Goal: Task Accomplishment & Management: Manage account settings

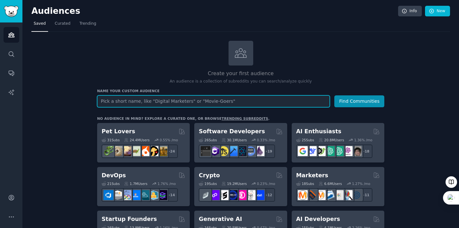
click at [172, 102] on input "text" at bounding box center [213, 101] width 233 height 12
paste input "trading bot"
type input "trading bot"
click at [334, 95] on button "Find Communities" at bounding box center [359, 101] width 50 height 12
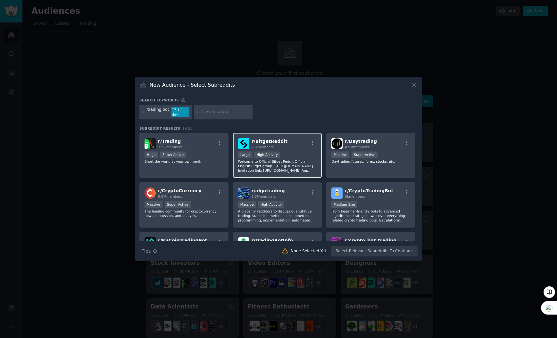
click at [296, 155] on div ">= 80th percentile for submissions / day Large High Activity" at bounding box center [277, 155] width 79 height 8
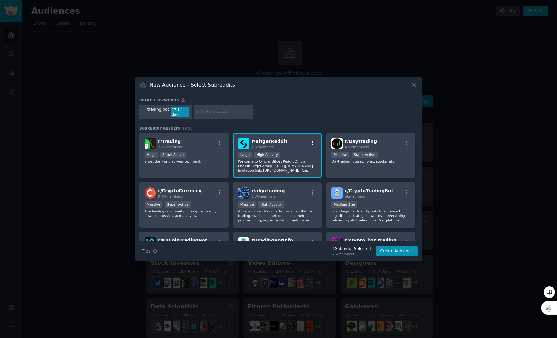
click at [311, 141] on icon "button" at bounding box center [313, 143] width 6 height 6
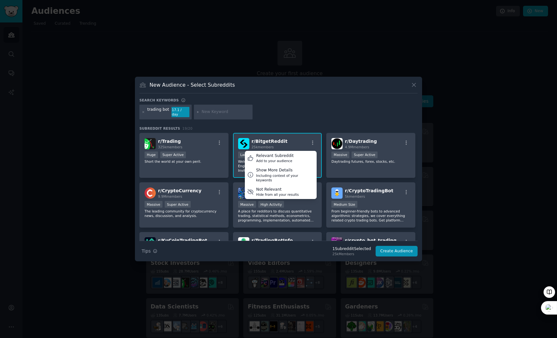
click at [305, 143] on div "r/ BitgetReddit 25k members Relevant Subreddit Add to your audience Show More D…" at bounding box center [277, 143] width 79 height 11
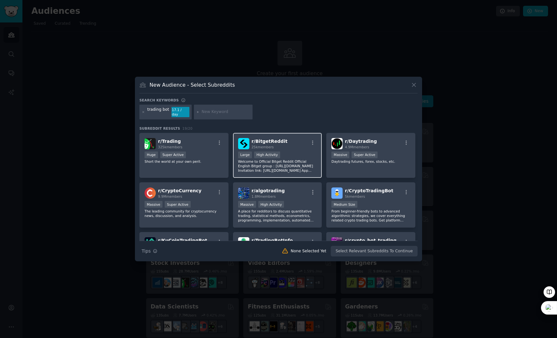
click at [272, 159] on p "Welcome to Official Bitget Reddit Official English Bitget group：[URL][DOMAIN_NA…" at bounding box center [277, 165] width 79 height 13
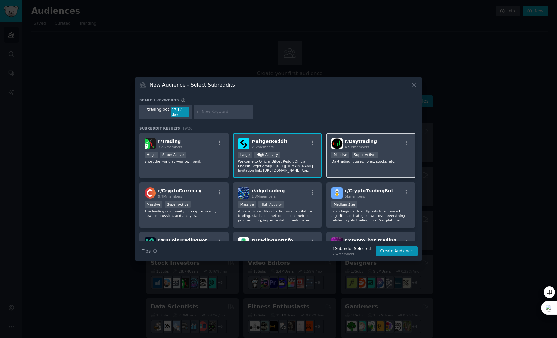
click at [361, 159] on p "Daytrading futures, forex, stocks, etc." at bounding box center [370, 161] width 79 height 4
click at [346, 159] on p "Daytrading futures, forex, stocks, etc." at bounding box center [370, 161] width 79 height 4
click at [280, 162] on p "Welcome to Official Bitget Reddit Official English Bitget group：[URL][DOMAIN_NA…" at bounding box center [277, 165] width 79 height 13
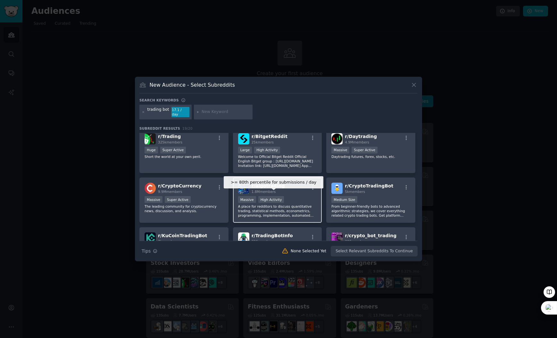
scroll to position [5, 0]
click at [288, 192] on div "r/ algotrading 1.8M members >= 80th percentile for submissions / day Massive Hi…" at bounding box center [277, 199] width 89 height 45
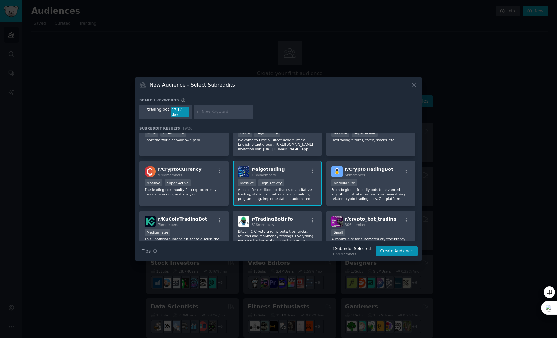
scroll to position [33, 0]
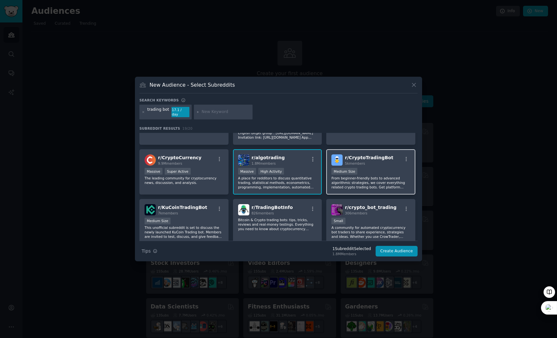
click at [357, 171] on div "1000 - 10,000 members Medium Size" at bounding box center [370, 172] width 79 height 8
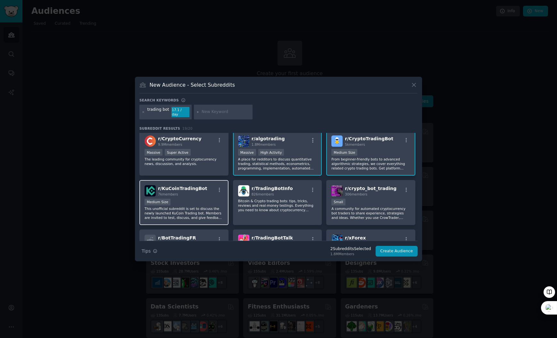
click at [199, 192] on div "7k members" at bounding box center [182, 194] width 49 height 4
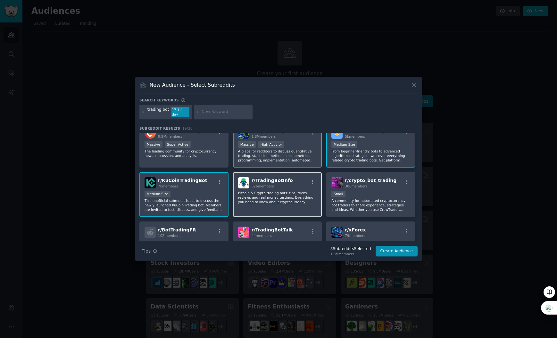
scroll to position [60, 0]
click at [286, 191] on p "Bitcoin & Crypto trading bots: tips, tricks, reviews and real-money testings. E…" at bounding box center [277, 196] width 79 height 13
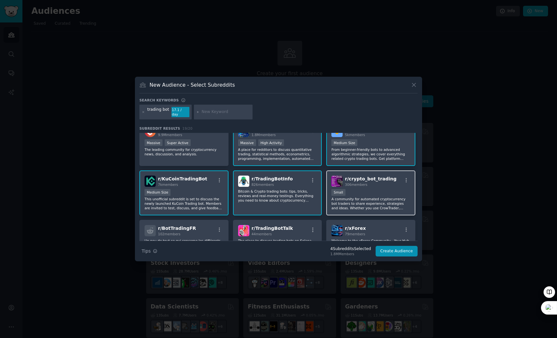
click at [353, 191] on div "Small" at bounding box center [370, 193] width 79 height 8
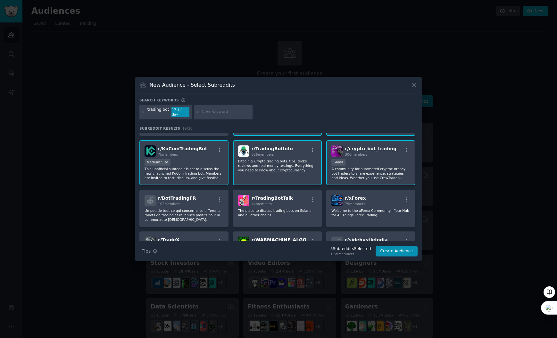
scroll to position [97, 0]
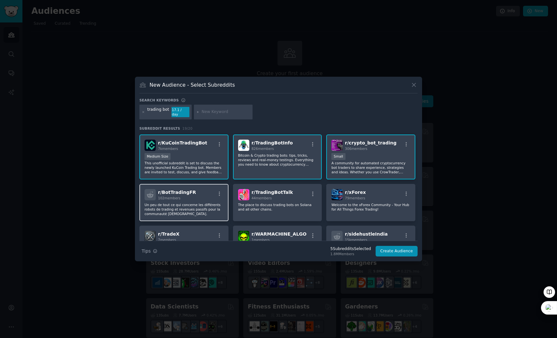
click at [202, 194] on div "r/ BotTradingFR 102 members" at bounding box center [184, 194] width 79 height 11
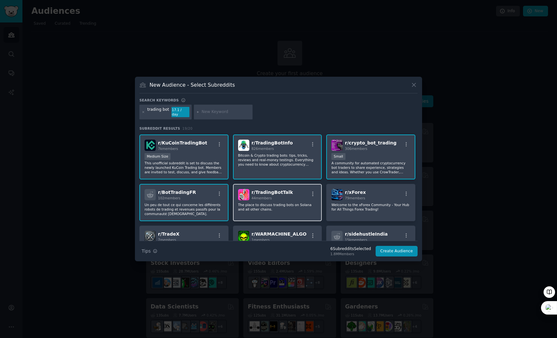
click at [305, 203] on p "The place to discuss trading bots on Solana and all other chains." at bounding box center [277, 206] width 79 height 9
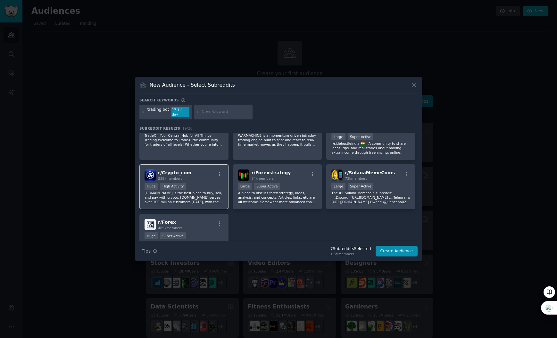
scroll to position [210, 0]
click at [198, 184] on div "Huge High Activity" at bounding box center [184, 185] width 79 height 8
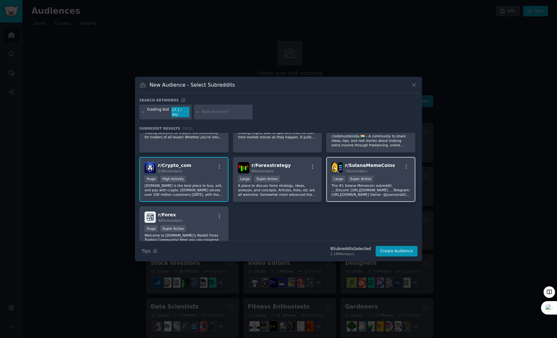
scroll to position [222, 0]
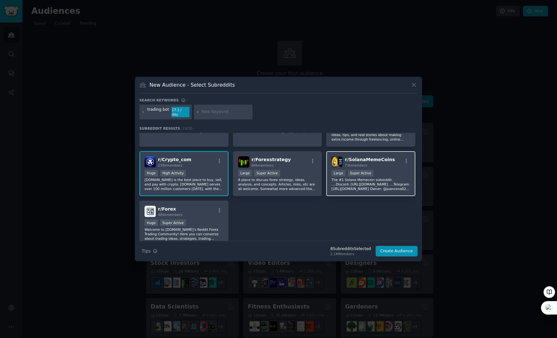
click at [364, 175] on div "Large Super Active" at bounding box center [370, 174] width 79 height 8
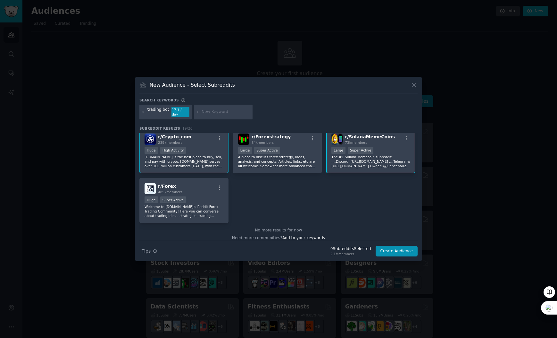
scroll to position [249, 0]
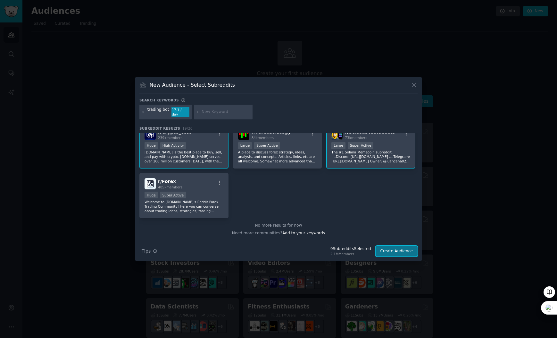
click at [406, 227] on button "Create Audience" at bounding box center [397, 251] width 42 height 11
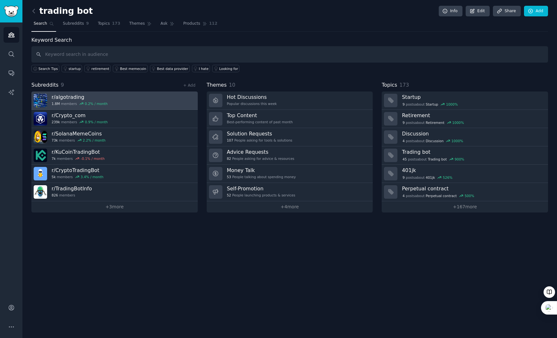
click at [74, 101] on div "1.8M members 0.2 % / month" at bounding box center [80, 103] width 56 height 4
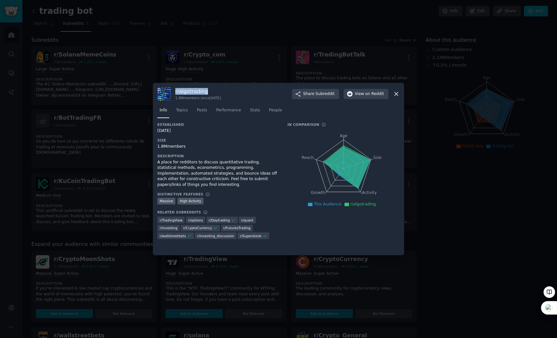
drag, startPoint x: 206, startPoint y: 93, endPoint x: 175, endPoint y: 92, distance: 31.1
click at [175, 92] on h3 "r/ algotrading" at bounding box center [198, 91] width 46 height 7
copy h3 "r/ algotrading"
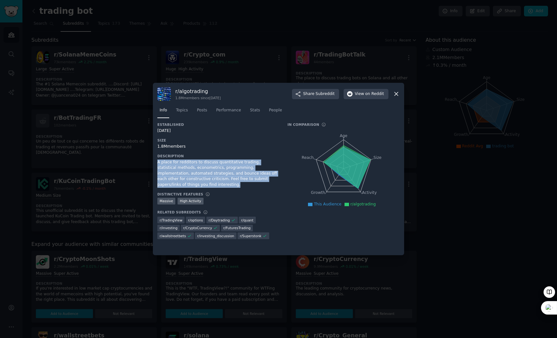
drag, startPoint x: 197, startPoint y: 186, endPoint x: 156, endPoint y: 164, distance: 46.3
click at [156, 164] on div "r/ algotrading 1.8M members since [DATE] Share Subreddit View on Reddit Info To…" at bounding box center [278, 169] width 251 height 172
copy div "A place for redditors to discuss quantitative trading, statistical methods, eco…"
click at [252, 175] on div "A place for redditors to discuss quantitative trading, statistical methods, eco…" at bounding box center [217, 173] width 121 height 28
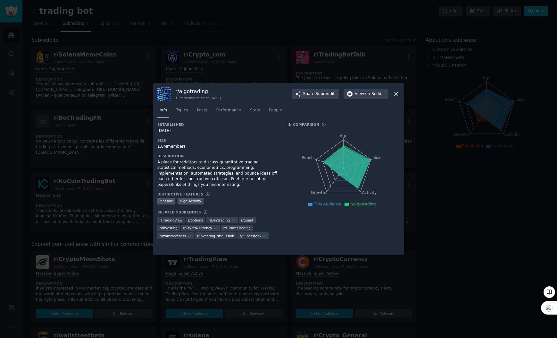
click at [234, 168] on div "A place for redditors to discuss quantitative trading, statistical methods, eco…" at bounding box center [217, 173] width 121 height 28
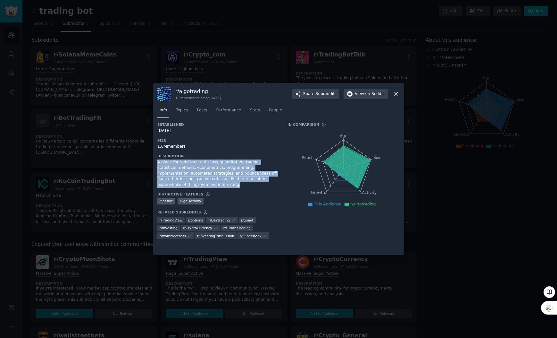
drag, startPoint x: 197, startPoint y: 185, endPoint x: 158, endPoint y: 163, distance: 45.1
click at [158, 163] on div "A place for redditors to discuss quantitative trading, statistical methods, eco…" at bounding box center [217, 173] width 121 height 28
copy div "A place for redditors to discuss quantitative trading, statistical methods, eco…"
click at [368, 95] on span "on Reddit" at bounding box center [374, 94] width 19 height 6
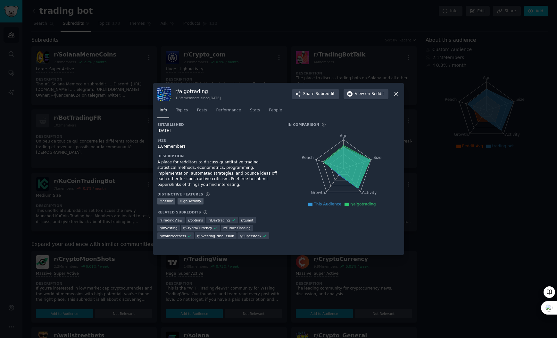
click at [239, 136] on div "Established [DATE] Size 1.8M members Description A place for redditors to discu…" at bounding box center [217, 182] width 121 height 121
click at [187, 112] on span "Topics" at bounding box center [182, 110] width 12 height 6
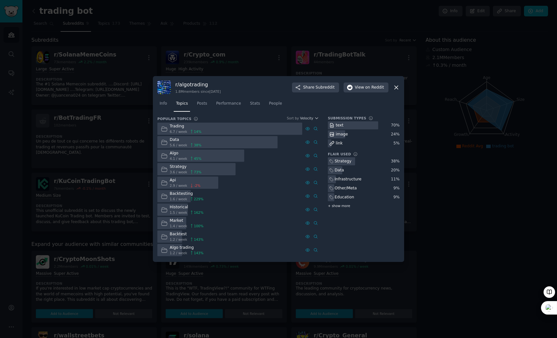
click at [347, 205] on span "+ show more" at bounding box center [339, 205] width 22 height 4
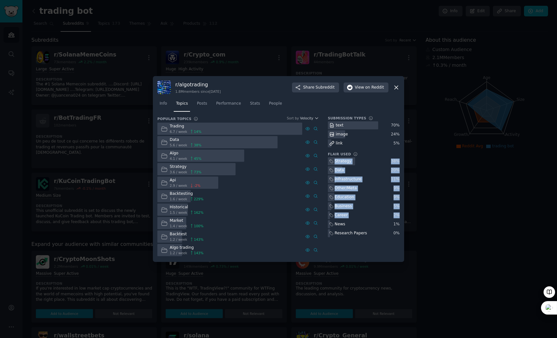
drag, startPoint x: 400, startPoint y: 223, endPoint x: 331, endPoint y: 160, distance: 94.6
click at [331, 160] on div "r/ algotrading 1.8M members since [DATE] Share Subreddit View on Reddit Info To…" at bounding box center [278, 169] width 251 height 186
copy div "Strategy 38 % Data 20 % Infrastructure 11 % Other/Meta 9 % Education 9 % Busine…"
click at [393, 87] on icon at bounding box center [396, 87] width 7 height 7
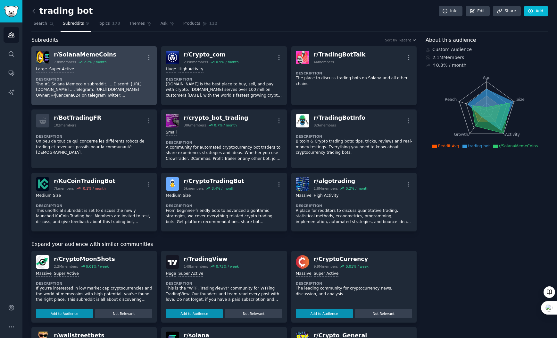
click at [120, 74] on div "Large Super Active Description The #1 Solana Memecoin subreddit. ....Discord: […" at bounding box center [94, 82] width 116 height 36
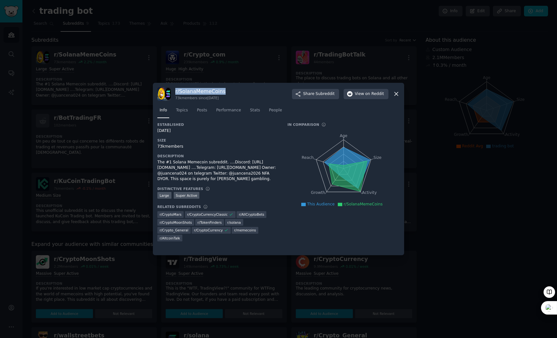
drag, startPoint x: 222, startPoint y: 92, endPoint x: 176, endPoint y: 91, distance: 46.5
click at [176, 91] on h3 "r/ SolanaMemeCoins" at bounding box center [200, 91] width 50 height 7
copy h3 "r/ SolanaMemeCoins"
click at [354, 96] on button "View on Reddit" at bounding box center [366, 94] width 45 height 10
click at [216, 146] on div "73k members" at bounding box center [217, 147] width 121 height 6
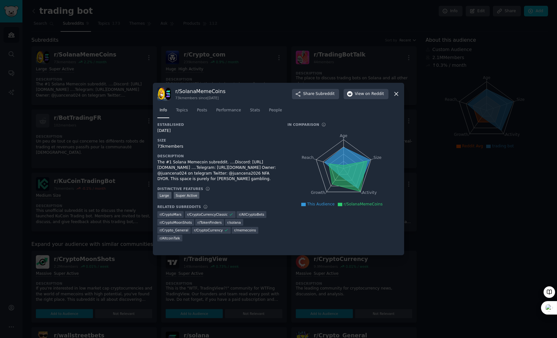
drag, startPoint x: 186, startPoint y: 147, endPoint x: 182, endPoint y: 146, distance: 3.7
click at [182, 146] on div "73k members" at bounding box center [217, 147] width 121 height 6
drag, startPoint x: 164, startPoint y: 147, endPoint x: 155, endPoint y: 146, distance: 8.4
click at [155, 146] on div "r/ SolanaMemeCoins 73k members since [DATE] Share Subreddit View on Reddit Info…" at bounding box center [278, 169] width 251 height 172
copy div "73k"
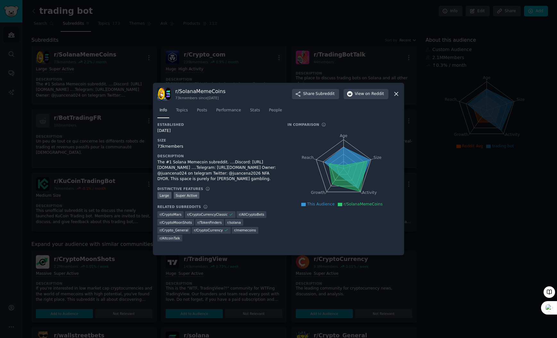
click at [216, 152] on div "Established [DATE] Size 73k members Description The #1 Solana Memecoin subreddi…" at bounding box center [217, 183] width 121 height 123
drag, startPoint x: 156, startPoint y: 162, endPoint x: 241, endPoint y: 183, distance: 88.2
click at [241, 183] on div "r/ SolanaMemeCoins 73k members since [DATE] Share Subreddit View on Reddit Info…" at bounding box center [278, 169] width 251 height 172
copy div "The #1 Solana Memecoin subreddit. ....Discord: [URL][DOMAIN_NAME] ....Telegram:…"
click at [226, 152] on div "Established [DATE] Size 73k members Description The #1 Solana Memecoin subreddi…" at bounding box center [217, 183] width 121 height 123
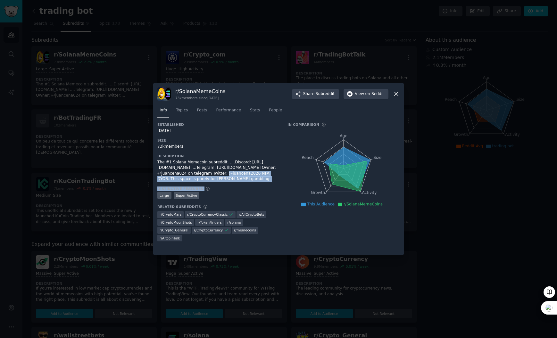
drag, startPoint x: 243, startPoint y: 191, endPoint x: 176, endPoint y: 179, distance: 67.8
click at [176, 179] on div "Established [DATE] Size 73k members Description The #1 Solana Memecoin subreddi…" at bounding box center [217, 183] width 121 height 123
click at [198, 151] on div "Established [DATE] Size 73k members Description The #1 Solana Memecoin subreddi…" at bounding box center [217, 183] width 121 height 123
drag, startPoint x: 236, startPoint y: 187, endPoint x: 157, endPoint y: 165, distance: 82.3
click at [157, 165] on div "Established [DATE] Size 73k members Description The #1 Solana Memecoin subreddi…" at bounding box center [217, 183] width 121 height 123
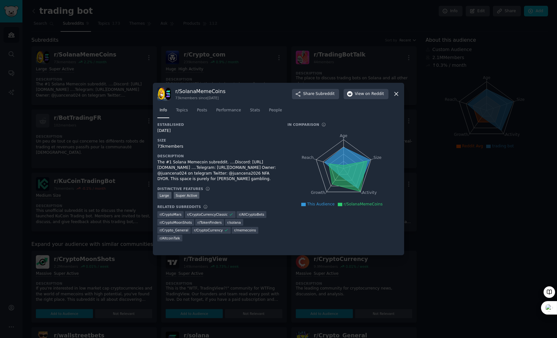
copy div "The #1 Solana Memecoin subreddit. ....Discord: [URL][DOMAIN_NAME] ....Telegram:…"
click at [220, 139] on h3 "Size" at bounding box center [217, 140] width 121 height 4
click at [243, 182] on div "The #1 Solana Memecoin subreddit. ....Discord: [URL][DOMAIN_NAME] ....Telegram:…" at bounding box center [217, 170] width 121 height 22
click at [190, 110] on link "Topics" at bounding box center [182, 111] width 16 height 13
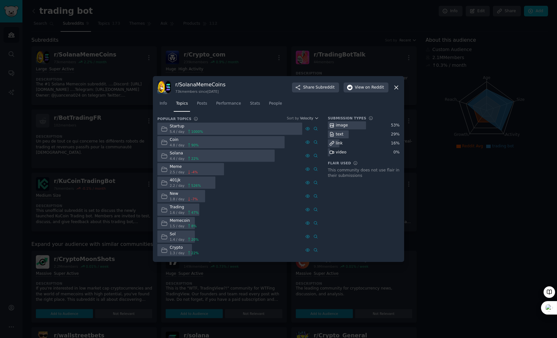
click at [397, 88] on icon at bounding box center [396, 87] width 7 height 7
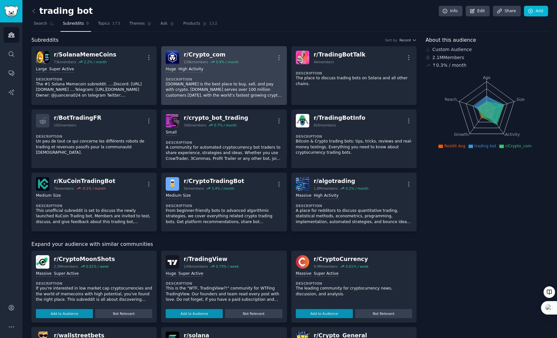
click at [204, 70] on div ">= 80th percentile for submissions / day Huge High Activity" at bounding box center [224, 69] width 116 height 6
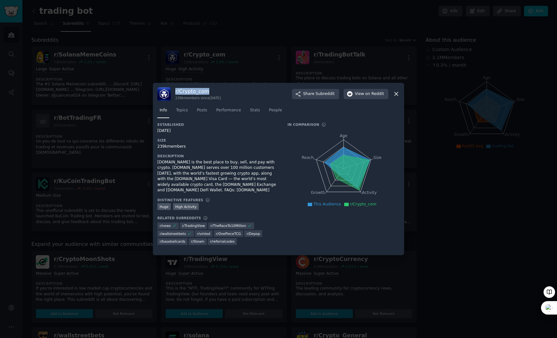
drag, startPoint x: 214, startPoint y: 91, endPoint x: 173, endPoint y: 91, distance: 40.4
click at [173, 91] on div "r/ Crypto_com 239k members since [DATE] Share Subreddit View on Reddit" at bounding box center [278, 93] width 242 height 13
copy h3 "r/ Crypto_com"
click at [395, 94] on icon at bounding box center [396, 93] width 7 height 7
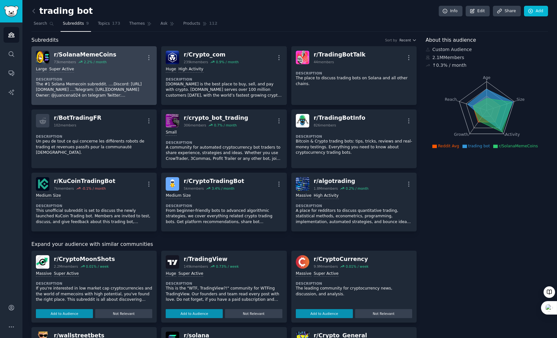
click at [104, 65] on div "Large Super Active Description The #1 Solana Memecoin subreddit. ....Discord: […" at bounding box center [94, 82] width 116 height 36
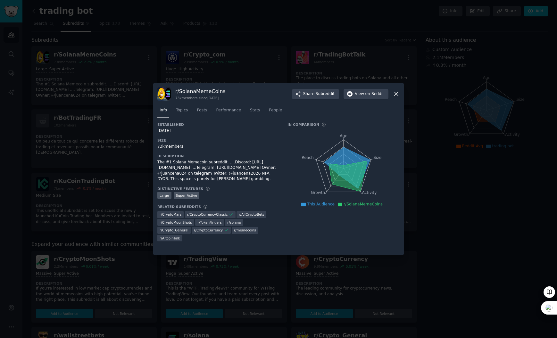
click at [394, 97] on div "r/ SolanaMemeCoins 73k members since [DATE] Share Subreddit View on Reddit" at bounding box center [278, 93] width 242 height 13
click at [394, 96] on icon at bounding box center [396, 93] width 7 height 7
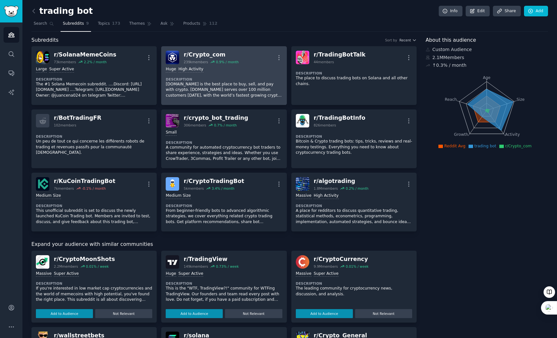
click at [215, 74] on div ">= 80th percentile for submissions / day Huge High Activity Description [DOMAIN…" at bounding box center [224, 82] width 116 height 36
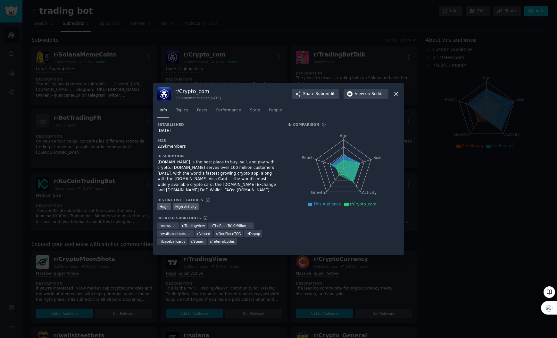
click at [253, 189] on div "[DOMAIN_NAME] is the best place to buy, sell, and pay with crypto. [DOMAIN_NAME…" at bounding box center [217, 176] width 121 height 34
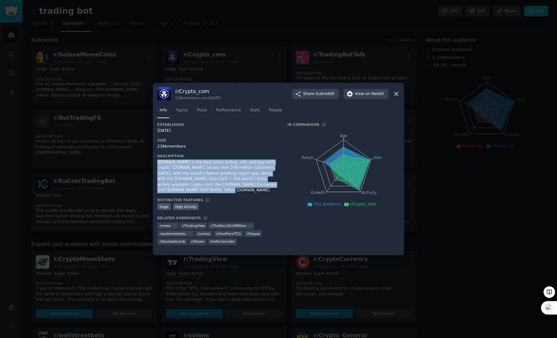
drag, startPoint x: 195, startPoint y: 190, endPoint x: 158, endPoint y: 164, distance: 45.5
click at [158, 164] on div "[DOMAIN_NAME] is the best place to buy, sell, and pay with crypto. [DOMAIN_NAME…" at bounding box center [217, 176] width 121 height 34
copy div "[DOMAIN_NAME] is the best place to buy, sell, and pay with crypto. [DOMAIN_NAME…"
click at [397, 94] on icon at bounding box center [396, 93] width 7 height 7
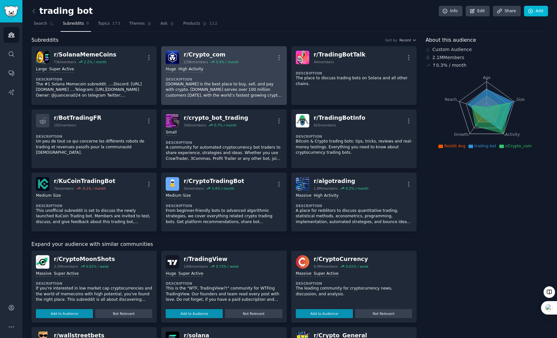
click at [195, 61] on div "239k members" at bounding box center [196, 62] width 24 height 4
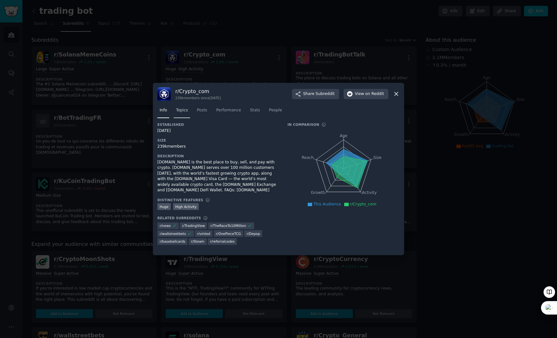
click at [187, 113] on link "Topics" at bounding box center [182, 111] width 16 height 13
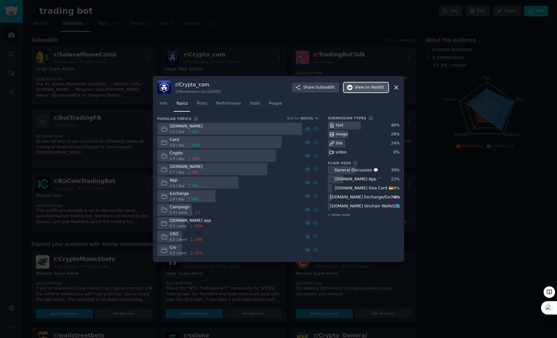
click at [359, 88] on span "View on Reddit" at bounding box center [369, 88] width 29 height 6
click at [374, 226] on div "Submission Types text 46 % image 28 % link 24 % video 0 % Flair Used General Di…" at bounding box center [364, 186] width 72 height 141
click at [347, 219] on div "Submission Types text 46 % image 28 % link 24 % video 0 % Flair Used General Di…" at bounding box center [364, 186] width 72 height 141
click at [346, 218] on div "Submission Types text 46 % image 28 % link 24 % video 0 % Flair Used General Di…" at bounding box center [364, 186] width 72 height 141
click at [344, 216] on span "+ show more" at bounding box center [339, 214] width 22 height 4
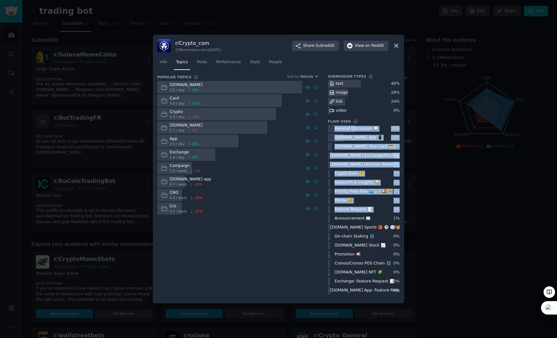
drag, startPoint x: 401, startPoint y: 219, endPoint x: 335, endPoint y: 129, distance: 112.4
click at [335, 129] on div "r/ Crypto_com 239k members since [DATE] Share Subreddit View on Reddit Info Top…" at bounding box center [278, 169] width 251 height 269
click at [393, 45] on icon at bounding box center [396, 45] width 7 height 7
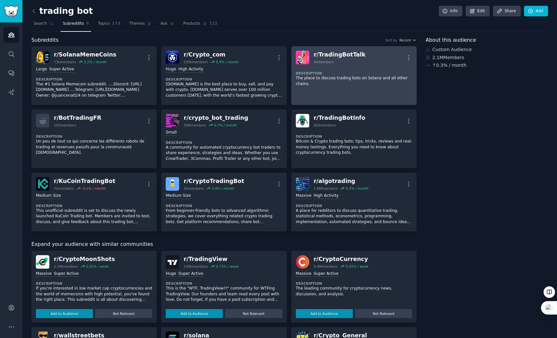
click at [348, 67] on div "Description The place to discuss trading bots on Solana and all other chains." at bounding box center [354, 76] width 116 height 25
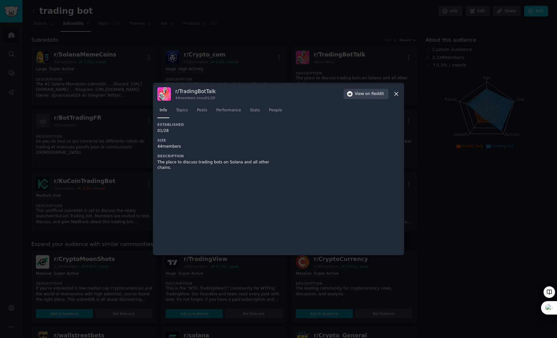
click at [220, 163] on div "The place to discuss trading bots on Solana and all other chains." at bounding box center [217, 164] width 121 height 11
click at [398, 97] on icon at bounding box center [396, 93] width 7 height 7
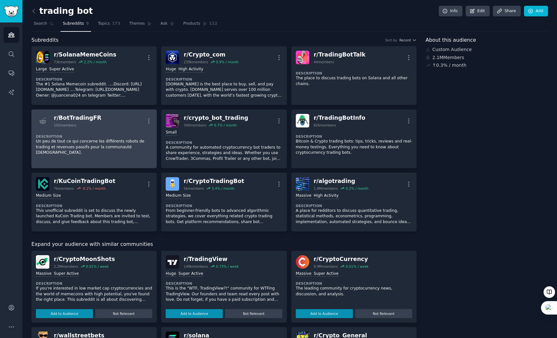
click at [120, 142] on p "Un peu de tout ce qui concerne les différents robots de trading et revenues pas…" at bounding box center [94, 146] width 116 height 17
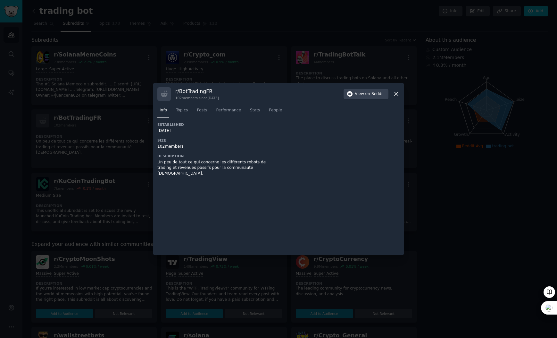
click at [397, 94] on icon at bounding box center [397, 94] width 4 height 4
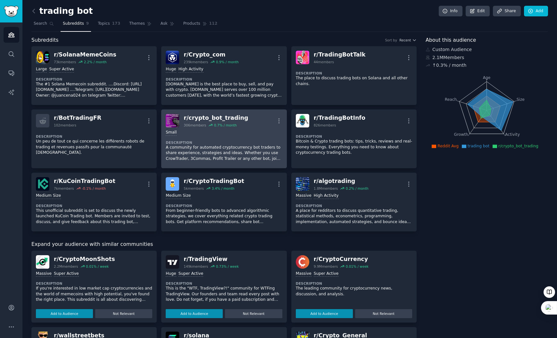
click at [213, 145] on p "A community for automated cryptocurrency bot traders to share experience, strat…" at bounding box center [224, 153] width 116 height 17
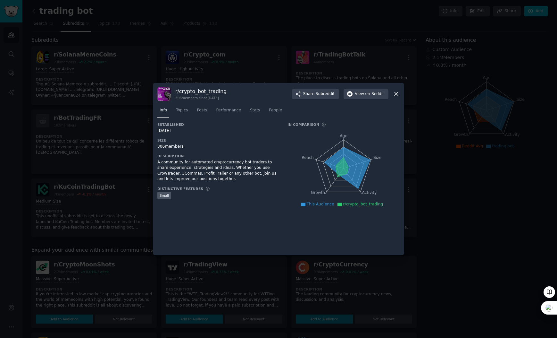
click at [394, 94] on icon at bounding box center [396, 93] width 7 height 7
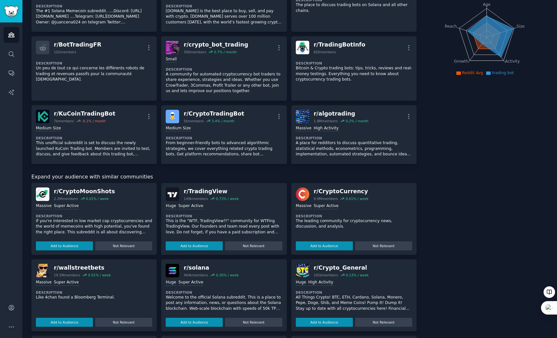
scroll to position [84, 0]
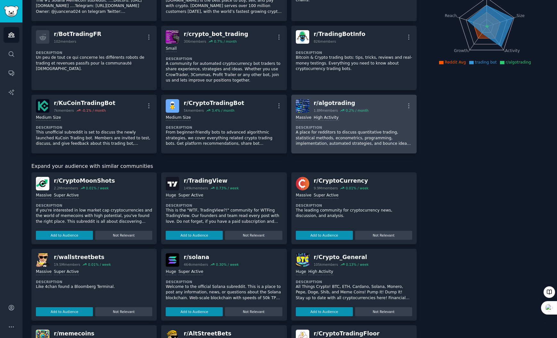
click at [351, 131] on p "A place for redditors to discuss quantitative trading, statistical methods, eco…" at bounding box center [354, 138] width 116 height 17
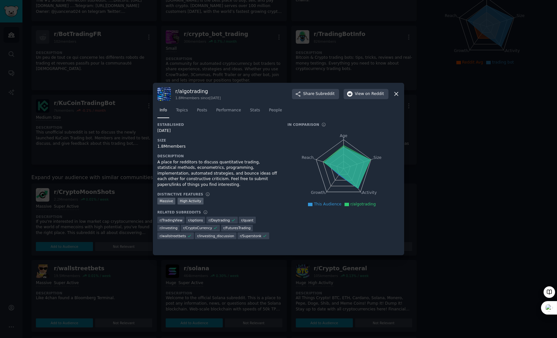
click at [396, 94] on icon at bounding box center [396, 93] width 7 height 7
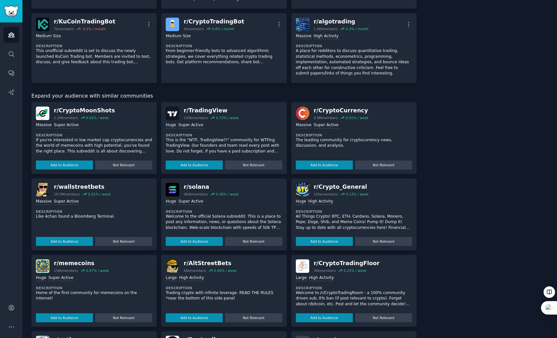
scroll to position [171, 0]
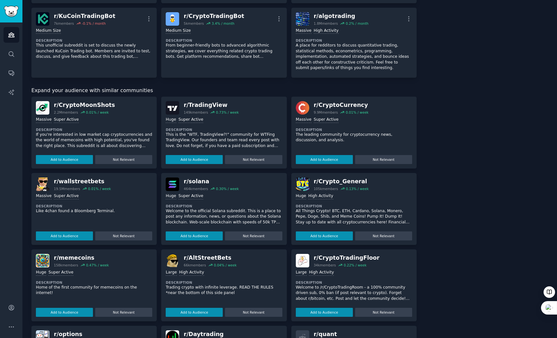
click at [254, 128] on dt "Description" at bounding box center [224, 129] width 116 height 4
click at [244, 127] on div "Huge Super Active Description This is the "WTF, TradingView?!" community for WT…" at bounding box center [224, 138] width 116 height 49
click at [203, 161] on button "Add to Audience" at bounding box center [194, 159] width 57 height 9
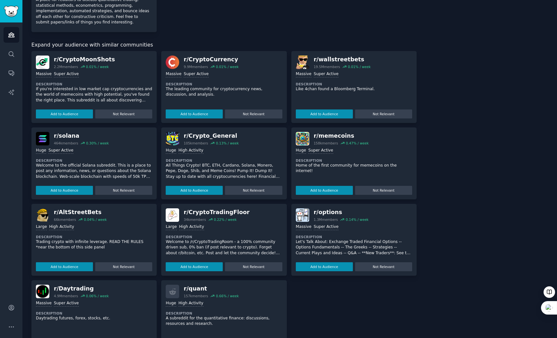
scroll to position [280, 0]
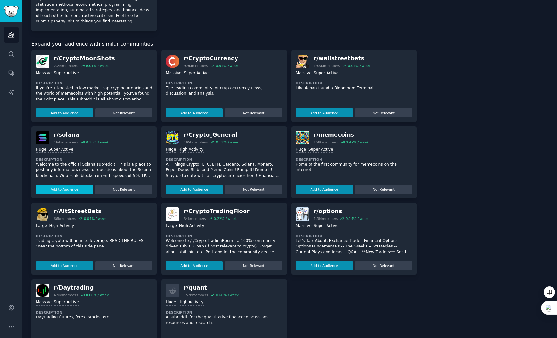
click at [74, 189] on button "Add to Audience" at bounding box center [64, 189] width 57 height 9
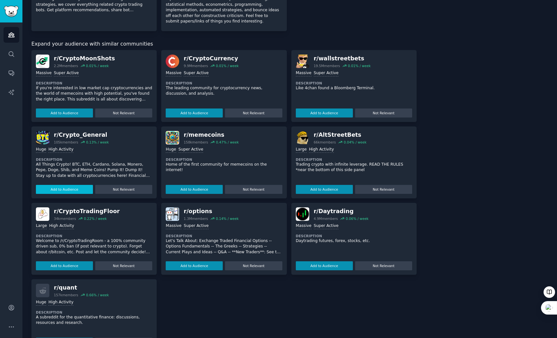
click at [86, 189] on button "Add to Audience" at bounding box center [64, 189] width 57 height 9
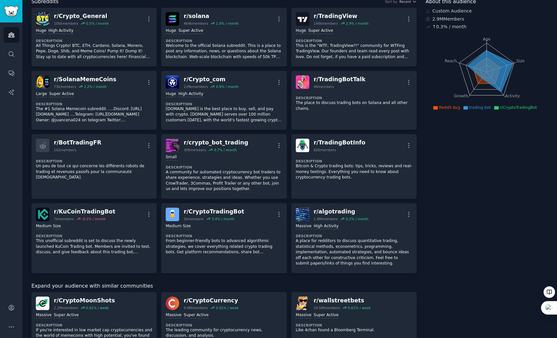
scroll to position [0, 0]
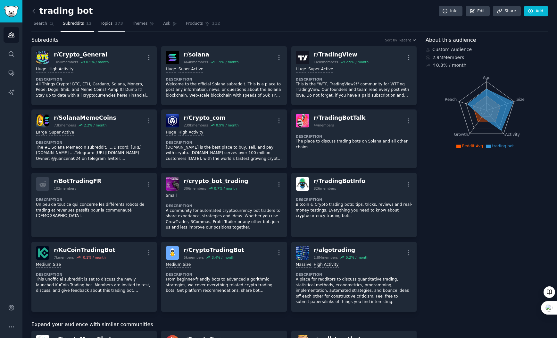
click at [122, 26] on link "Topics 173" at bounding box center [111, 25] width 27 height 13
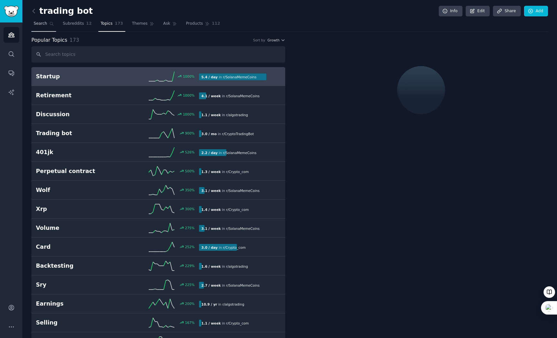
click at [51, 24] on icon at bounding box center [51, 23] width 4 height 4
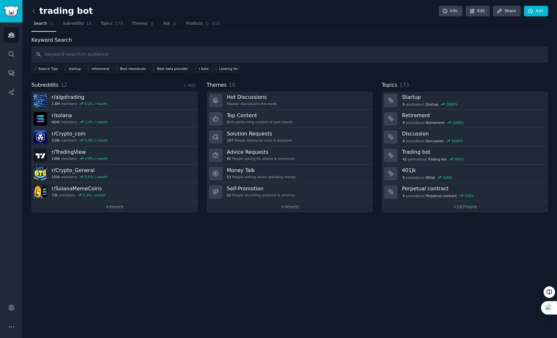
click at [176, 227] on div "trading bot Info Edit Share Add Search Subreddits 12 Topics 173 Themes Ask Prod…" at bounding box center [289, 169] width 535 height 338
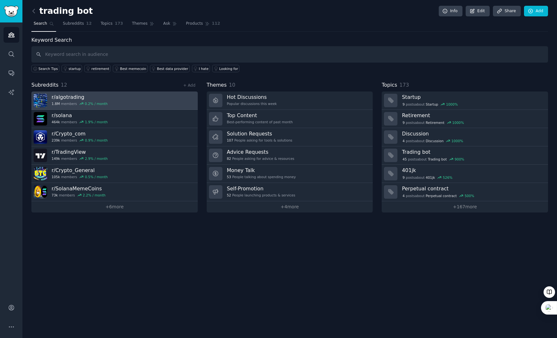
click at [120, 100] on link "r/ algotrading 1.8M members 0.2 % / month" at bounding box center [114, 100] width 166 height 18
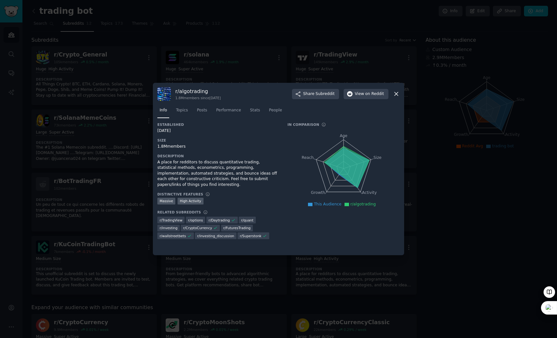
click at [395, 95] on icon at bounding box center [397, 94] width 4 height 4
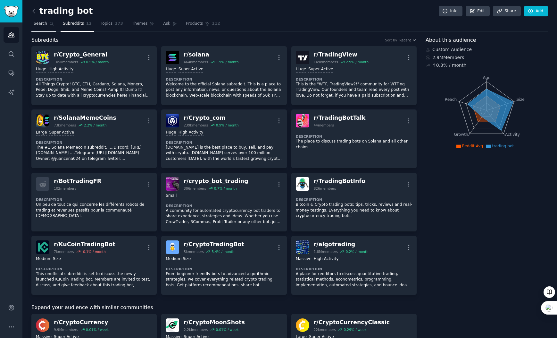
click at [48, 25] on link "Search" at bounding box center [43, 25] width 25 height 13
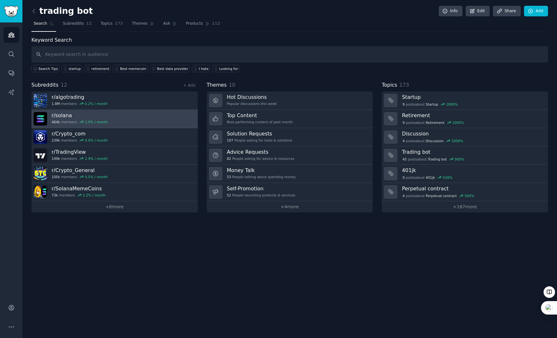
click at [138, 121] on link "r/ solana 464k members 1.9 % / month" at bounding box center [114, 119] width 166 height 18
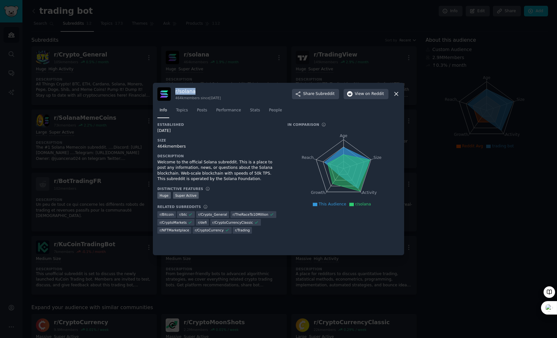
drag, startPoint x: 200, startPoint y: 92, endPoint x: 174, endPoint y: 93, distance: 26.0
click at [174, 93] on div "r/ solana 464k members since [DATE] Share Subreddit View on Reddit" at bounding box center [278, 93] width 242 height 13
click at [361, 94] on span "View on Reddit" at bounding box center [369, 94] width 29 height 6
click at [247, 149] on div "Established [DATE] Size 464k members Description Welcome to the official Solana…" at bounding box center [217, 180] width 121 height 116
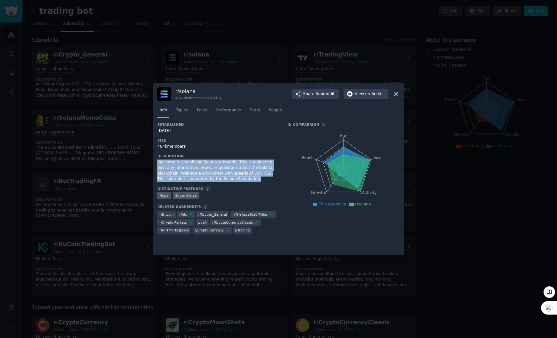
drag, startPoint x: 231, startPoint y: 180, endPoint x: 158, endPoint y: 163, distance: 75.1
click at [158, 163] on div "Welcome to the official Solana subreddit. This is a place to post any informati…" at bounding box center [217, 170] width 121 height 22
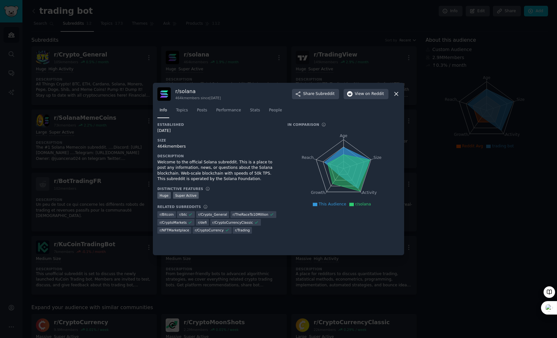
click at [202, 137] on div "Established [DATE] Size 464k members Description Welcome to the official Solana…" at bounding box center [217, 180] width 121 height 116
drag, startPoint x: 169, startPoint y: 147, endPoint x: 157, endPoint y: 147, distance: 11.5
click at [157, 147] on div "464k members" at bounding box center [217, 147] width 121 height 6
click at [231, 187] on div "Distinctive Features" at bounding box center [217, 188] width 121 height 4
click at [316, 227] on div "In Comparison Age Size Activity Growth Reach This Audience r/solana" at bounding box center [344, 180] width 112 height 116
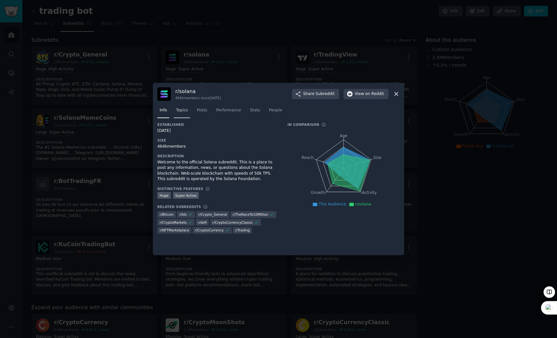
click at [187, 113] on span "Topics" at bounding box center [182, 110] width 12 height 6
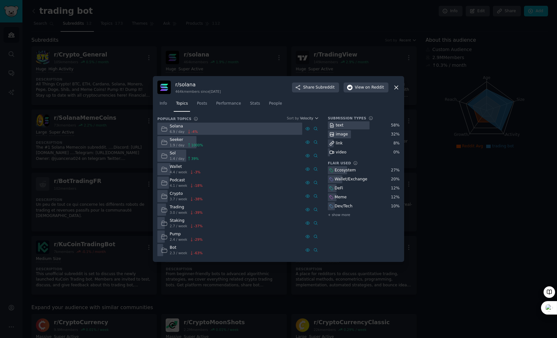
click at [399, 88] on icon at bounding box center [396, 87] width 7 height 7
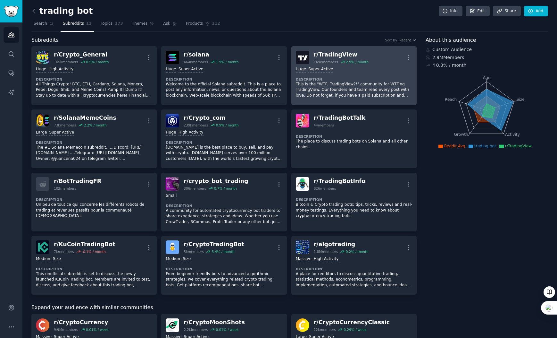
click at [375, 72] on div "Huge Super Active Description This is the "WTF, TradingView?!" community for WT…" at bounding box center [354, 82] width 116 height 36
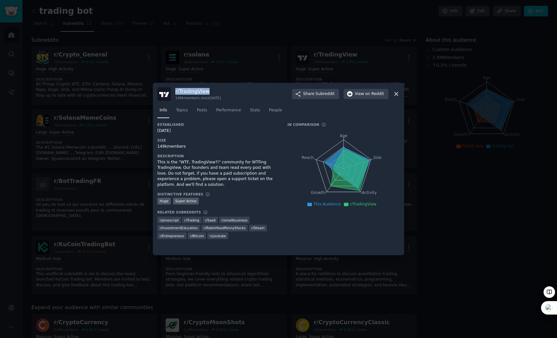
drag, startPoint x: 220, startPoint y: 92, endPoint x: 175, endPoint y: 93, distance: 44.6
click at [175, 93] on h3 "r/ TradingView" at bounding box center [198, 91] width 46 height 7
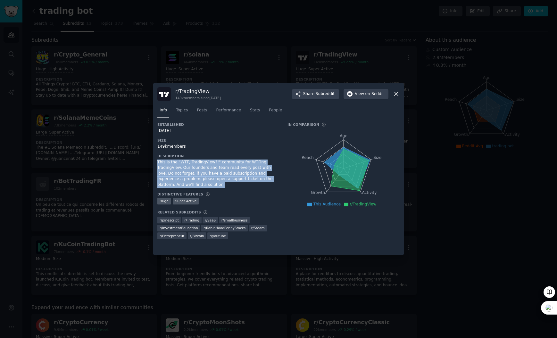
drag, startPoint x: 189, startPoint y: 183, endPoint x: 157, endPoint y: 163, distance: 38.0
click at [157, 163] on div "This is the "WTF, TradingView?!" community for WTFing TradingView. Our founders…" at bounding box center [217, 173] width 121 height 28
click at [185, 187] on div "This is the "WTF, TradingView?!" community for WTFing TradingView. Our founders…" at bounding box center [217, 173] width 121 height 28
drag, startPoint x: 188, startPoint y: 187, endPoint x: 158, endPoint y: 164, distance: 37.8
click at [158, 164] on div "This is the "WTF, TradingView?!" community for WTFing TradingView. Our founders…" at bounding box center [217, 173] width 121 height 28
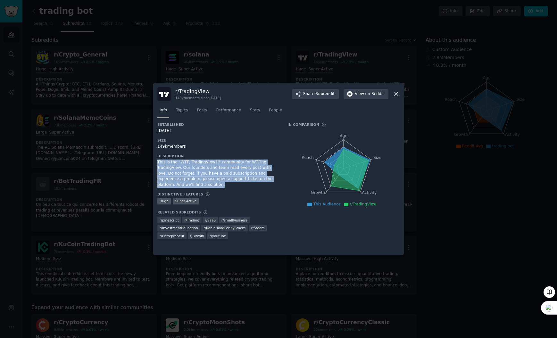
click at [157, 150] on div at bounding box center [157, 150] width 0 height 0
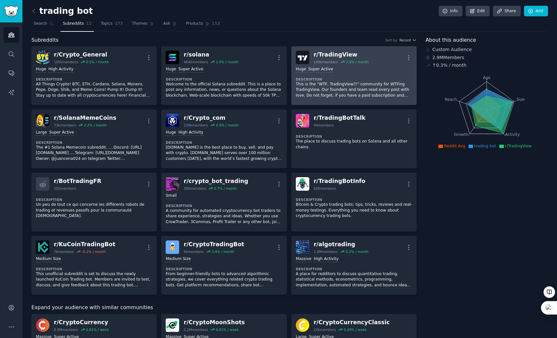
click at [333, 71] on div ">= 95th percentile for submissions / day Huge Super Active" at bounding box center [354, 69] width 116 height 6
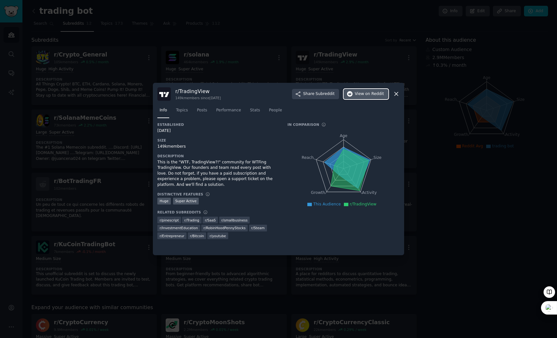
click at [364, 95] on span "View on Reddit" at bounding box center [369, 94] width 29 height 6
drag, startPoint x: 192, startPoint y: 113, endPoint x: 184, endPoint y: 113, distance: 8.3
click at [191, 113] on nav "Info Topics Posts Performance Stats People" at bounding box center [278, 111] width 242 height 13
click at [184, 113] on link "Topics" at bounding box center [182, 111] width 16 height 13
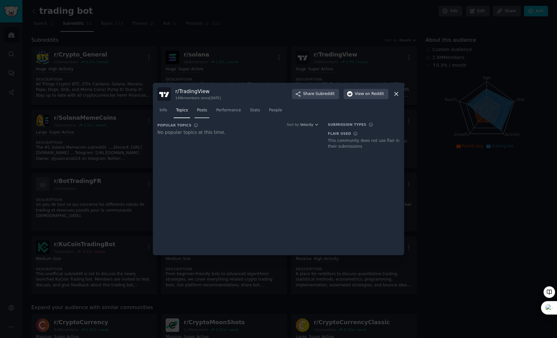
click at [201, 111] on span "Posts" at bounding box center [202, 110] width 10 height 6
click at [255, 169] on div at bounding box center [278, 176] width 242 height 108
click at [183, 111] on span "Topics" at bounding box center [182, 110] width 12 height 6
click at [168, 113] on link "Info" at bounding box center [163, 111] width 12 height 13
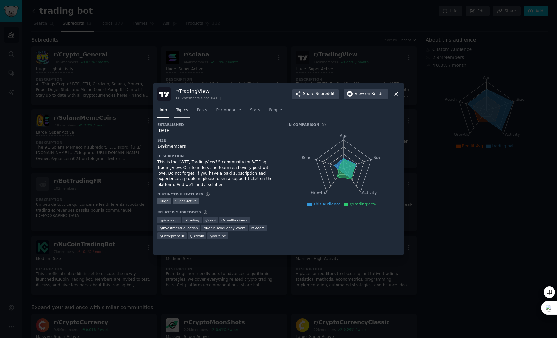
click at [179, 109] on span "Topics" at bounding box center [182, 110] width 12 height 6
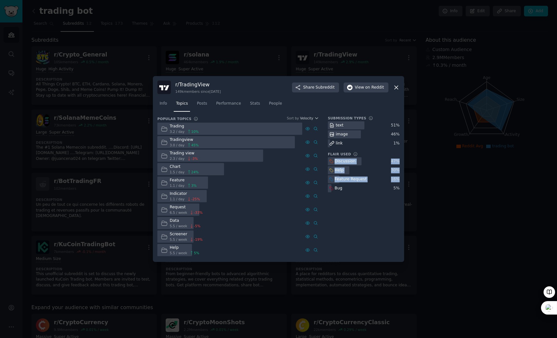
drag, startPoint x: 400, startPoint y: 192, endPoint x: 333, endPoint y: 161, distance: 73.6
click at [333, 161] on div "r/ TradingView 149k members since [DATE] Share Subreddit View on Reddit Info To…" at bounding box center [278, 169] width 251 height 186
click at [399, 90] on icon at bounding box center [396, 87] width 7 height 7
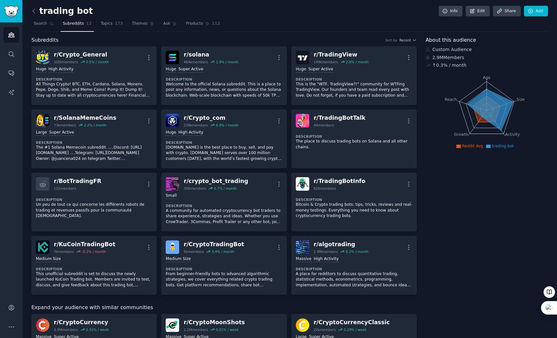
click at [439, 205] on div "About this audience Custom Audience 2.9M Members ↑ 0.3 % / month Age Size Activ…" at bounding box center [487, 325] width 122 height 578
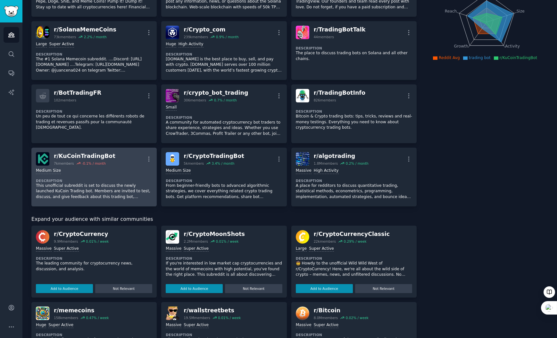
scroll to position [88, 0]
click at [117, 170] on div "Medium Size" at bounding box center [94, 170] width 116 height 6
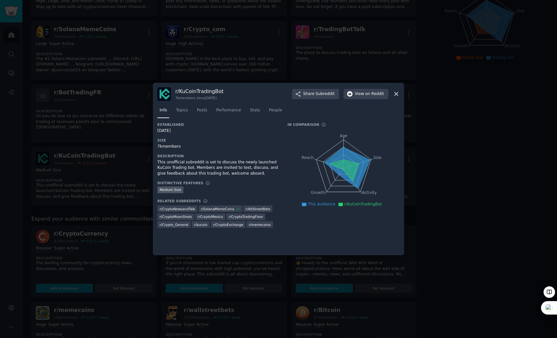
click at [225, 92] on div "r/ KuCoinTradingBot 7k members since [DATE] Share Subreddit View on Reddit" at bounding box center [278, 93] width 242 height 13
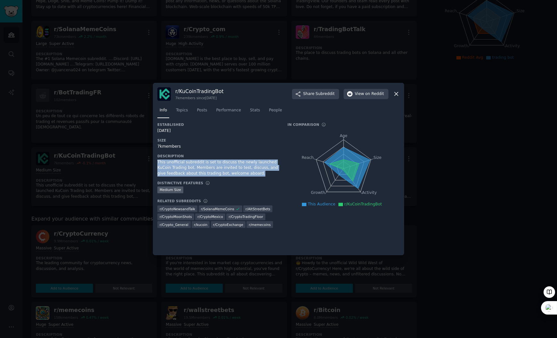
drag, startPoint x: 261, startPoint y: 172, endPoint x: 157, endPoint y: 164, distance: 104.5
click at [157, 164] on div "This unofficial subreddit is set to discuss the newly launched KuCoin Trading b…" at bounding box center [217, 167] width 121 height 17
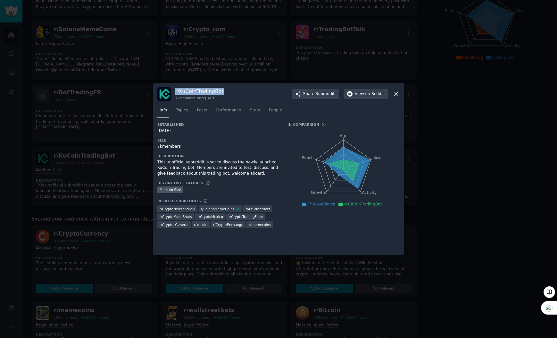
drag, startPoint x: 222, startPoint y: 91, endPoint x: 175, endPoint y: 91, distance: 47.1
click at [175, 91] on h3 "r/ KuCoinTradingBot" at bounding box center [199, 91] width 48 height 7
click at [263, 175] on div "This unofficial subreddit is set to discuss the newly launched KuCoin Trading b…" at bounding box center [217, 167] width 121 height 17
click at [396, 95] on icon at bounding box center [396, 93] width 7 height 7
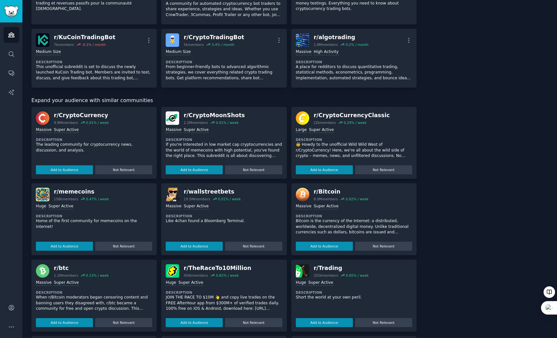
scroll to position [263, 0]
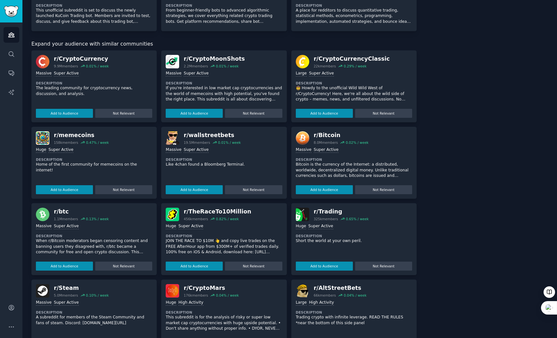
click at [230, 80] on div "Massive Super Active Description If you're interested in low market cap cryptoc…" at bounding box center [224, 92] width 116 height 49
click at [207, 62] on div "r/ CryptoMoonShots" at bounding box center [214, 59] width 61 height 8
click at [206, 59] on div "r/ CryptoMoonShots" at bounding box center [214, 59] width 61 height 8
click at [198, 113] on button "Add to Audience" at bounding box center [194, 113] width 57 height 9
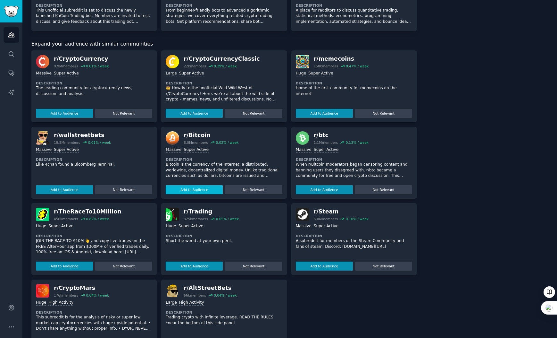
click at [198, 189] on button "Add to Audience" at bounding box center [194, 189] width 57 height 9
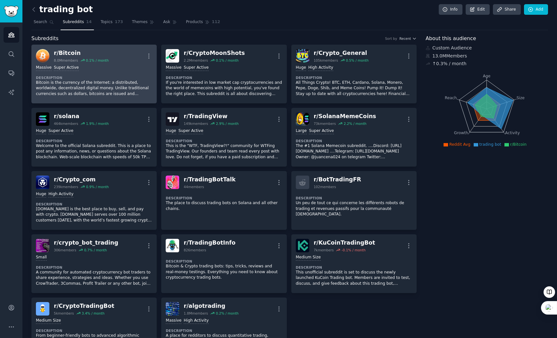
scroll to position [0, 0]
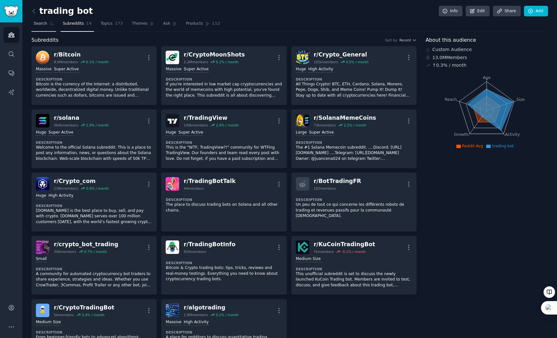
click at [48, 27] on link "Search" at bounding box center [43, 25] width 25 height 13
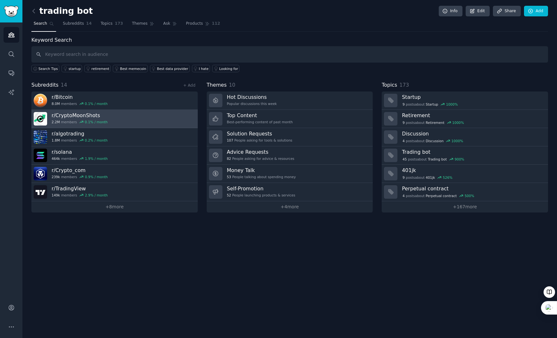
click at [107, 116] on link "r/ CryptoMoonShots 2.2M members 0.1 % / month" at bounding box center [114, 119] width 166 height 18
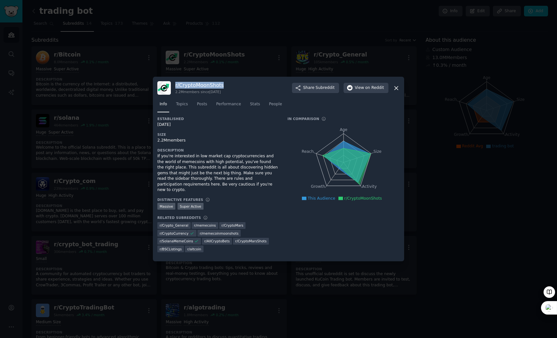
drag, startPoint x: 223, startPoint y: 88, endPoint x: 173, endPoint y: 88, distance: 50.3
click at [173, 88] on div "r/ CryptoMoonShots 2.2M members since [DATE] Share Subreddit View on Reddit" at bounding box center [278, 87] width 242 height 13
click at [379, 91] on span "on Reddit" at bounding box center [374, 88] width 19 height 6
click at [207, 159] on div "If you're interested in low market cap cryptocurrencies and the world of memeco…" at bounding box center [217, 172] width 121 height 39
drag, startPoint x: 169, startPoint y: 144, endPoint x: 157, endPoint y: 144, distance: 11.5
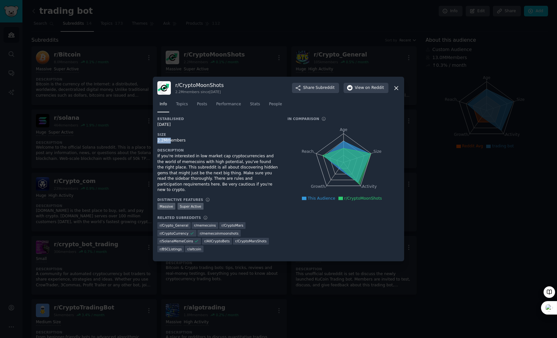
click at [157, 143] on div "2.2M members" at bounding box center [217, 141] width 121 height 6
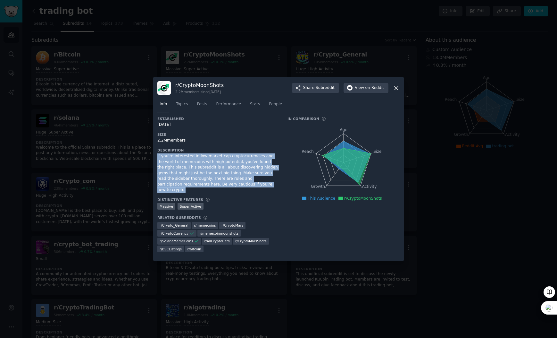
drag, startPoint x: 237, startPoint y: 189, endPoint x: 157, endPoint y: 161, distance: 84.1
click at [157, 161] on div "If you're interested in low market cap cryptocurrencies and the world of memeco…" at bounding box center [217, 172] width 121 height 39
click at [220, 105] on span "Performance" at bounding box center [228, 104] width 25 height 6
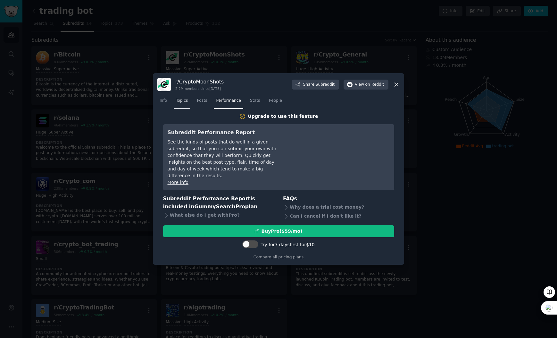
click at [179, 107] on link "Topics" at bounding box center [182, 102] width 16 height 13
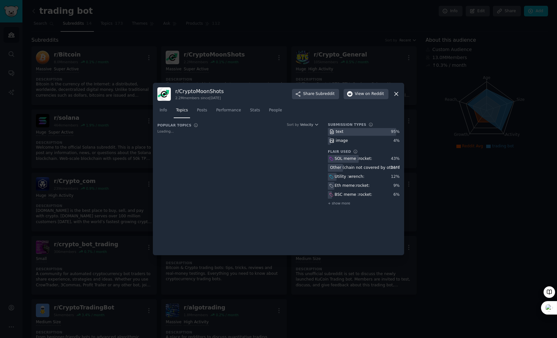
click at [339, 227] on div "Popular Topics Sort by Velocity Loading... Submission Types text 95 % image 4 %…" at bounding box center [278, 186] width 242 height 128
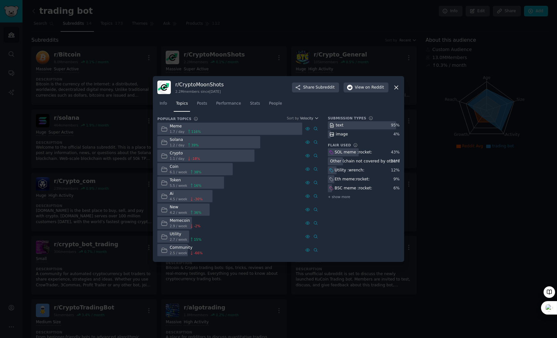
click at [357, 206] on div "Submission Types text 95 % image 4 % Flair Used Labels that users add to their …" at bounding box center [364, 186] width 72 height 141
click at [347, 197] on span "+ show more" at bounding box center [339, 196] width 22 height 4
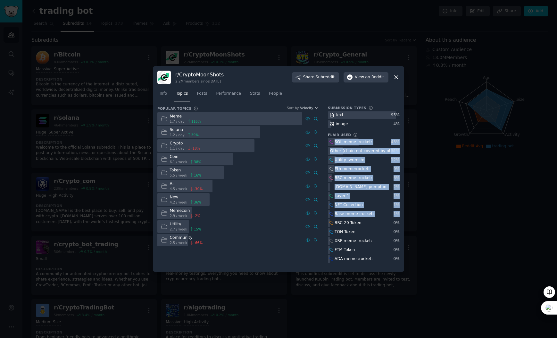
drag, startPoint x: 399, startPoint y: 215, endPoint x: 335, endPoint y: 143, distance: 96.7
click at [335, 143] on div "SOL meme :rocket: 43 % Other (chain not covered by other flairs) 21 % Utility :…" at bounding box center [364, 200] width 72 height 125
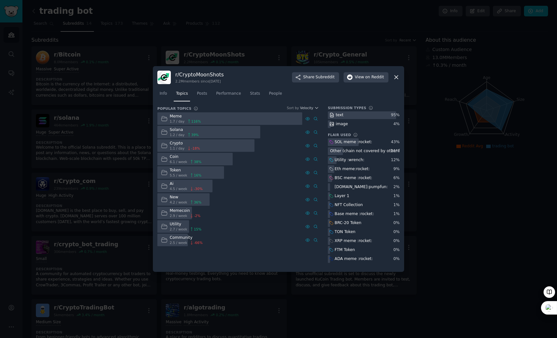
click at [307, 89] on nav "Info Topics Posts Performance Stats People" at bounding box center [278, 94] width 242 height 13
click at [395, 77] on icon at bounding box center [396, 77] width 7 height 7
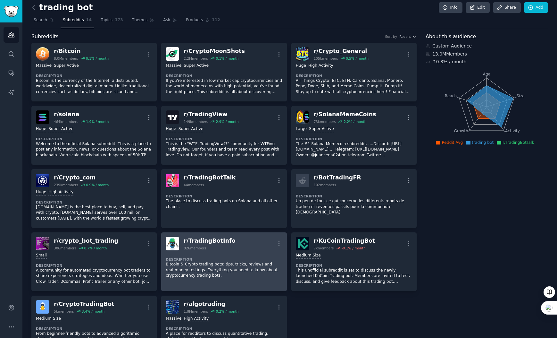
scroll to position [5, 0]
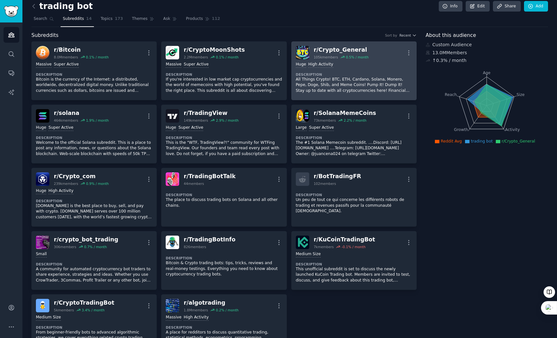
click at [325, 49] on div "r/ Crypto_General" at bounding box center [341, 50] width 55 height 8
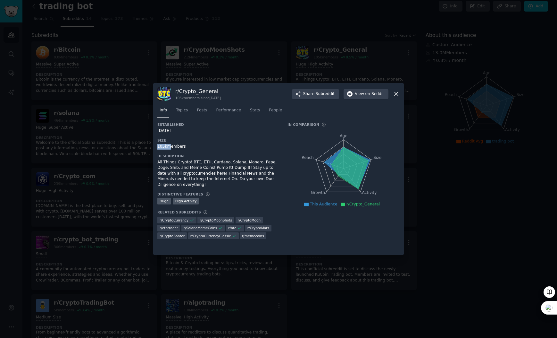
drag, startPoint x: 167, startPoint y: 147, endPoint x: 156, endPoint y: 148, distance: 10.9
click at [156, 148] on div "r/ Crypto_General 105k members since [DATE] Share Subreddit View on Reddit Info…" at bounding box center [278, 169] width 251 height 172
drag, startPoint x: 216, startPoint y: 92, endPoint x: 174, endPoint y: 92, distance: 41.7
click at [174, 92] on div "r/ Crypto_General 105k members since [DATE] Share Subreddit View on Reddit" at bounding box center [278, 93] width 242 height 13
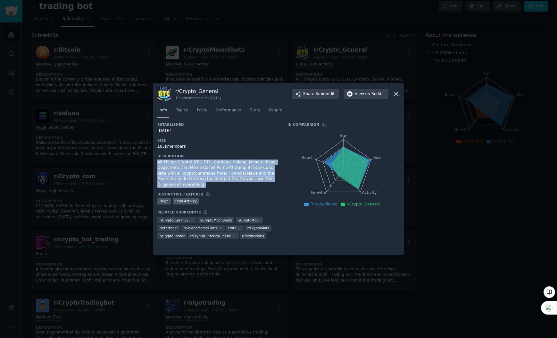
drag, startPoint x: 180, startPoint y: 185, endPoint x: 158, endPoint y: 164, distance: 30.4
click at [158, 164] on div "All Things Crypto! BTC, ETH, Cardano, Solana, Monero, Pepe, Doge, Shib, and Mem…" at bounding box center [217, 173] width 121 height 28
click at [185, 110] on span "Topics" at bounding box center [182, 110] width 12 height 6
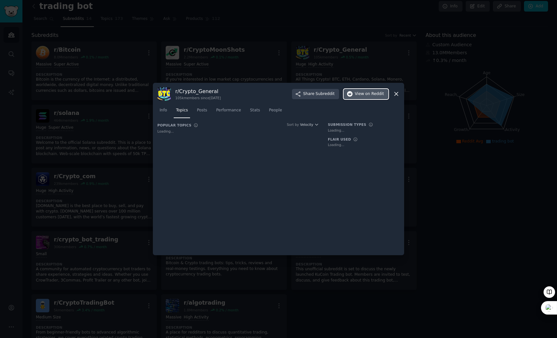
click at [362, 95] on span "View on Reddit" at bounding box center [369, 94] width 29 height 6
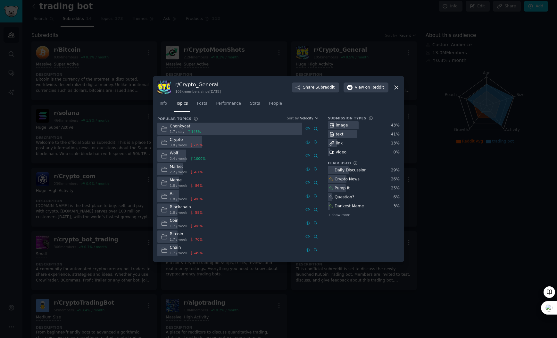
click at [362, 221] on div "Submission Types image 43 % text 41 % link 13 % video 0 % Flair Used Daily Disc…" at bounding box center [364, 186] width 72 height 141
click at [341, 211] on div "+ show more" at bounding box center [364, 214] width 72 height 7
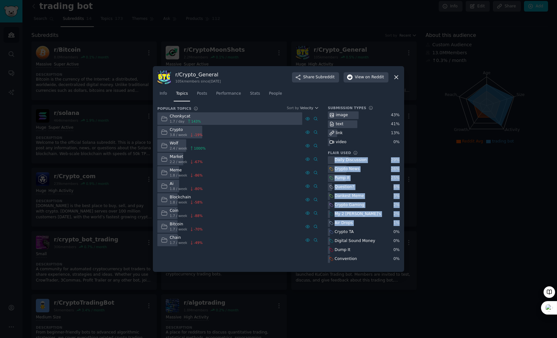
drag, startPoint x: 329, startPoint y: 159, endPoint x: 398, endPoint y: 225, distance: 95.7
click at [398, 225] on div "Daily Discussion 29 % Crypto News 26 % Pump It 25 % Question? 6 % Dankest Meme …" at bounding box center [364, 209] width 72 height 107
click at [396, 76] on icon at bounding box center [396, 77] width 7 height 7
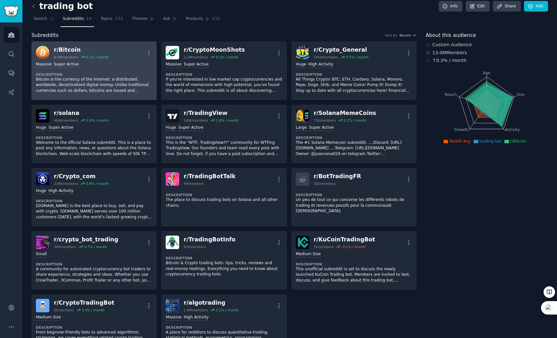
click at [97, 75] on dt "Description" at bounding box center [94, 74] width 116 height 4
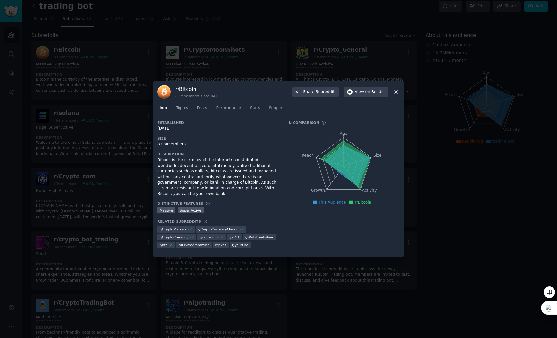
click at [216, 92] on h3 "r/ Bitcoin" at bounding box center [198, 89] width 46 height 7
drag, startPoint x: 197, startPoint y: 91, endPoint x: 175, endPoint y: 92, distance: 21.5
click at [175, 92] on h3 "r/ Bitcoin" at bounding box center [198, 89] width 46 height 7
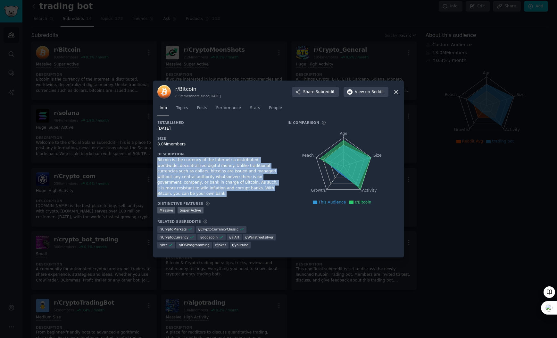
drag, startPoint x: 157, startPoint y: 163, endPoint x: 271, endPoint y: 188, distance: 116.7
click at [271, 188] on div "Bitcoin is the currency of the Internet: a distributed, worldwide, decentralize…" at bounding box center [217, 176] width 121 height 39
click at [366, 95] on span "on Reddit" at bounding box center [374, 92] width 19 height 6
click at [184, 110] on span "Topics" at bounding box center [182, 108] width 12 height 6
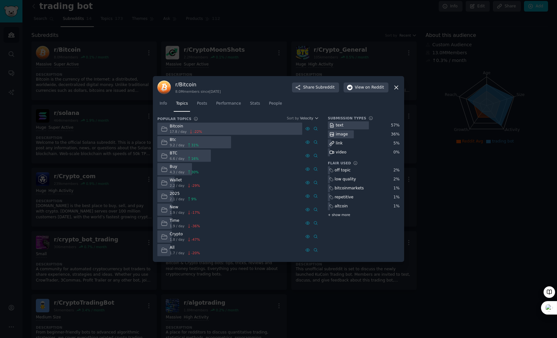
click at [335, 214] on span "+ show more" at bounding box center [339, 214] width 22 height 4
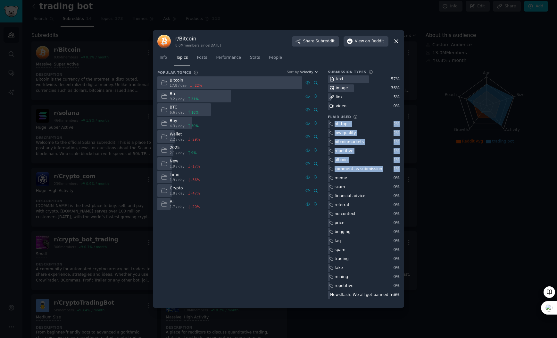
drag, startPoint x: 329, startPoint y: 123, endPoint x: 399, endPoint y: 170, distance: 84.5
click at [399, 170] on div "off topic 2 % low quality 2 % bitcoinmarkets 1 % repetitive 1 % altcoin 1 % com…" at bounding box center [364, 209] width 72 height 179
click at [395, 41] on icon at bounding box center [396, 41] width 7 height 7
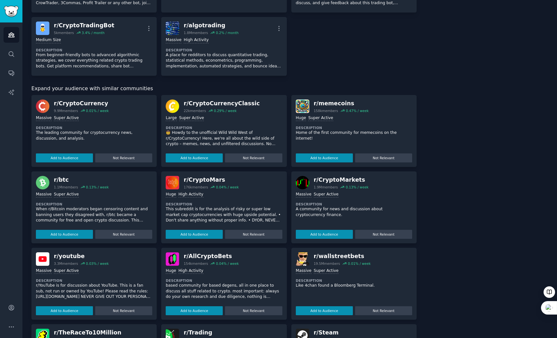
scroll to position [296, 0]
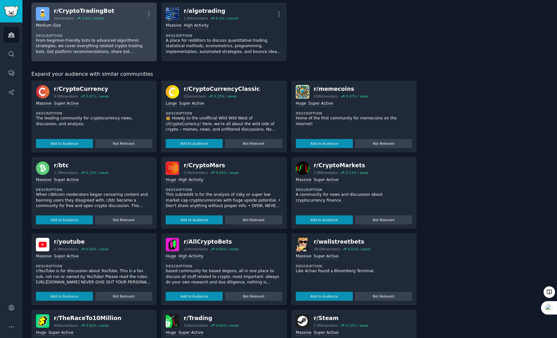
click at [131, 22] on div "Medium Size Description From beginner-friendly bots to advanced algorithmic str…" at bounding box center [94, 39] width 116 height 36
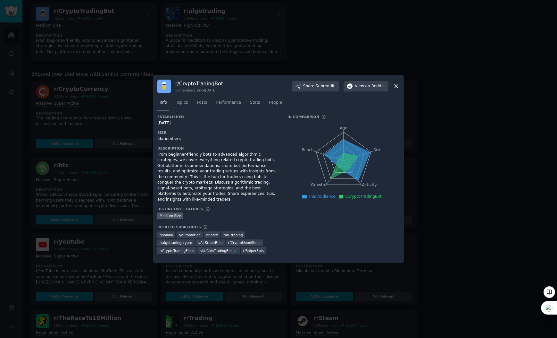
click at [181, 129] on div "Established [DATE] Size 5k members Description From beginner-friendly bots to a…" at bounding box center [217, 186] width 121 height 144
click at [396, 89] on icon at bounding box center [396, 86] width 7 height 7
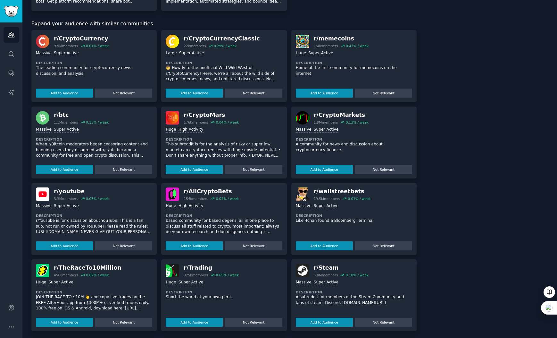
scroll to position [349, 0]
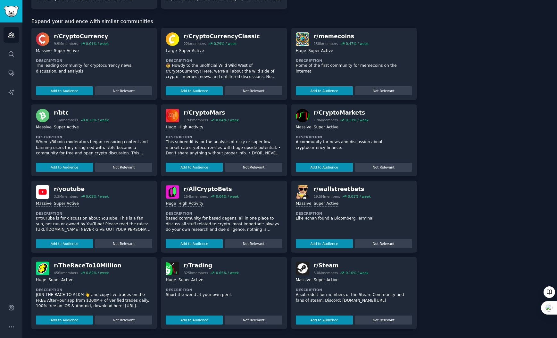
click at [245, 130] on div ">= 80th percentile for submissions / day Huge High Activity" at bounding box center [224, 127] width 116 height 6
click at [202, 165] on button "Add to Audience" at bounding box center [194, 167] width 57 height 9
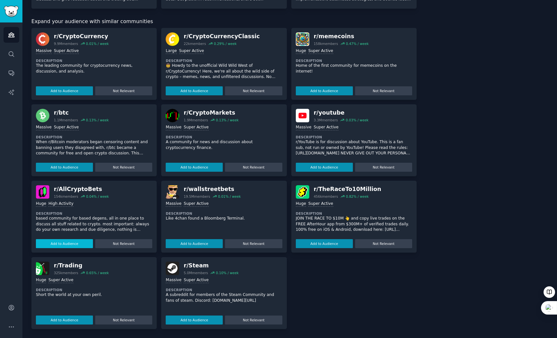
click at [79, 227] on button "Add to Audience" at bounding box center [64, 243] width 57 height 9
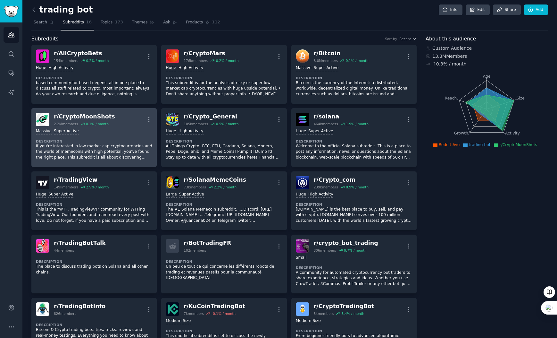
scroll to position [0, 0]
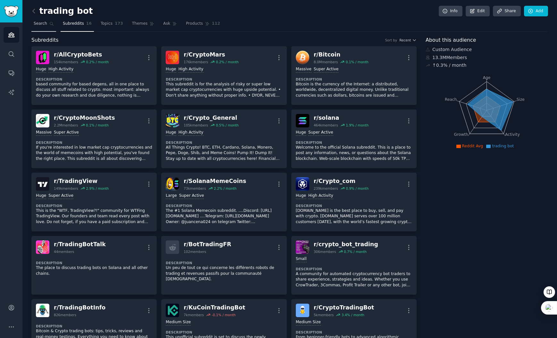
click at [33, 29] on link "Search" at bounding box center [43, 25] width 25 height 13
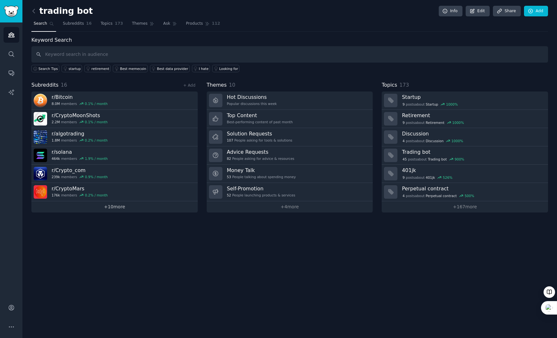
click at [104, 209] on link "+ 10 more" at bounding box center [114, 206] width 166 height 11
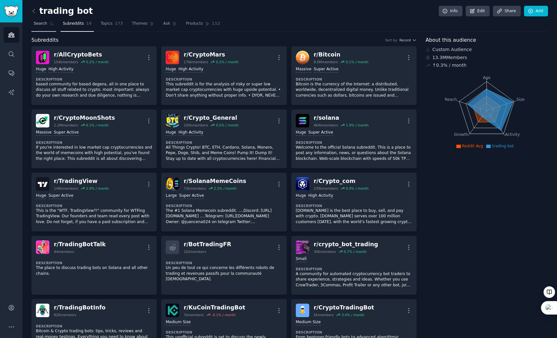
click at [34, 24] on span "Search" at bounding box center [40, 24] width 13 height 6
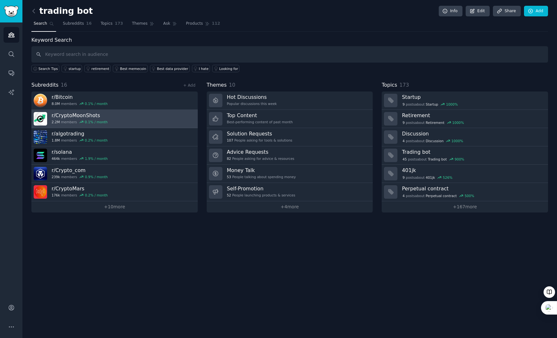
click at [111, 116] on link "r/ CryptoMoonShots 2.2M members 0.1 % / month" at bounding box center [114, 119] width 166 height 18
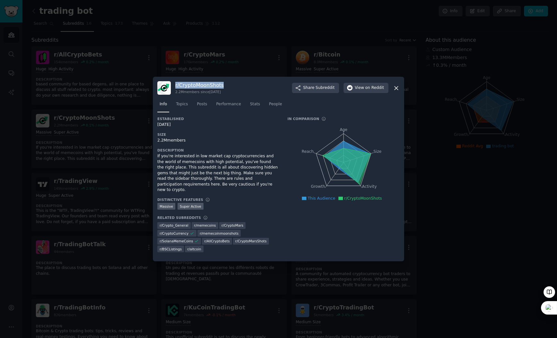
drag, startPoint x: 226, startPoint y: 90, endPoint x: 176, endPoint y: 87, distance: 50.8
click at [176, 87] on h3 "r/ CryptoMoonShots" at bounding box center [199, 85] width 48 height 7
click at [395, 91] on icon at bounding box center [396, 88] width 7 height 7
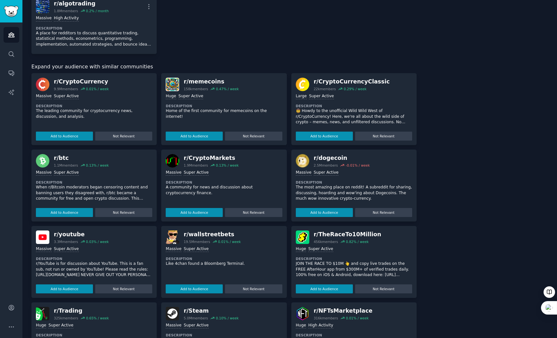
scroll to position [388, 0]
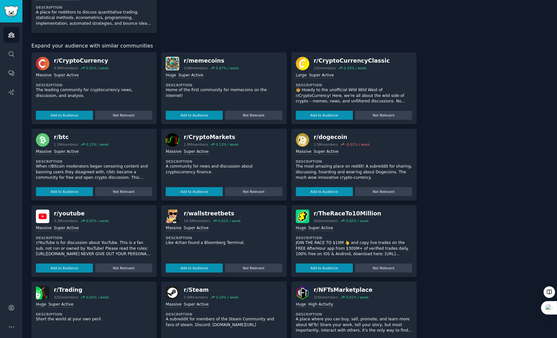
click at [93, 84] on dt "Description" at bounding box center [94, 85] width 116 height 4
click at [74, 111] on button "Add to Audience" at bounding box center [64, 115] width 57 height 9
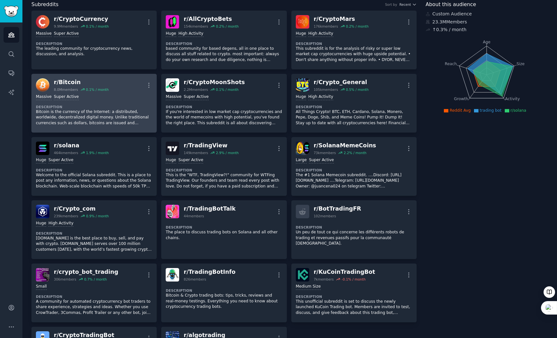
scroll to position [0, 0]
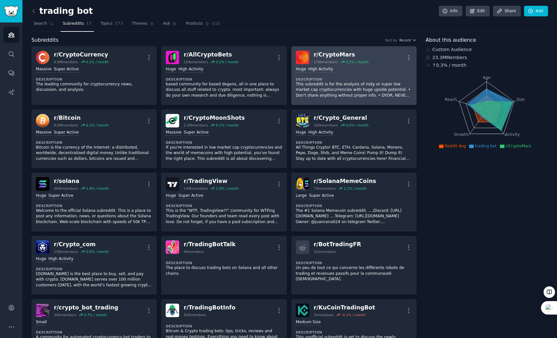
click at [349, 78] on dt "Description" at bounding box center [354, 79] width 116 height 4
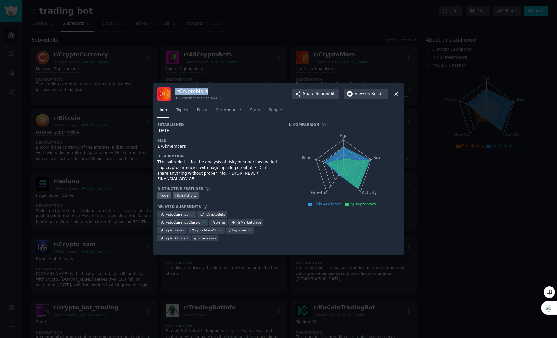
drag, startPoint x: 214, startPoint y: 93, endPoint x: 175, endPoint y: 94, distance: 39.1
click at [175, 94] on h3 "r/ CryptoMars" at bounding box center [198, 91] width 46 height 7
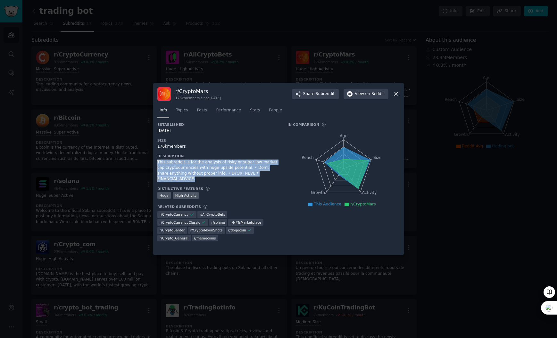
drag, startPoint x: 279, startPoint y: 173, endPoint x: 158, endPoint y: 163, distance: 121.0
click at [158, 163] on div "Established [DATE] Size 176k members Description This subreddit is for the anal…" at bounding box center [278, 183] width 242 height 123
click at [365, 98] on button "View on Reddit" at bounding box center [366, 94] width 45 height 10
click at [187, 110] on span "Topics" at bounding box center [182, 110] width 12 height 6
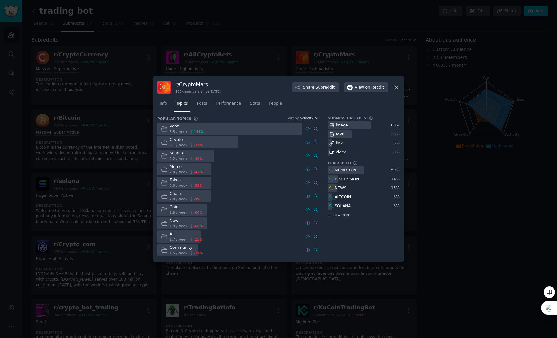
click at [336, 215] on span "+ show more" at bounding box center [339, 214] width 22 height 4
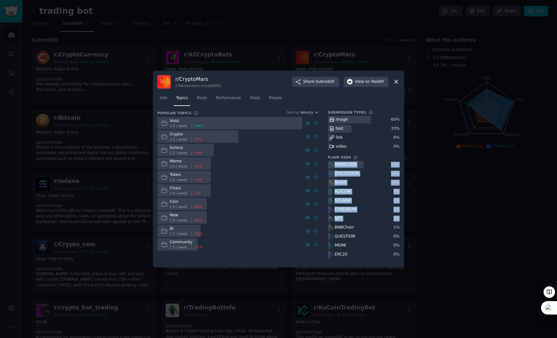
drag, startPoint x: 330, startPoint y: 164, endPoint x: 400, endPoint y: 228, distance: 94.4
click at [400, 227] on div "r/ CryptoMars 176k members since [DATE] Share Subreddit View on Reddit Info Top…" at bounding box center [278, 169] width 251 height 197
click at [371, 225] on div "BNBChain" at bounding box center [364, 227] width 72 height 8
drag, startPoint x: 330, startPoint y: 164, endPoint x: 399, endPoint y: 227, distance: 93.5
click at [399, 227] on div "MEMECOIN 50 % DISCUSSION 14 % NEWS 13 % ALTCOIN 6 % SOLANA 6 % ETHEREUM 3 % NFT…" at bounding box center [364, 210] width 72 height 98
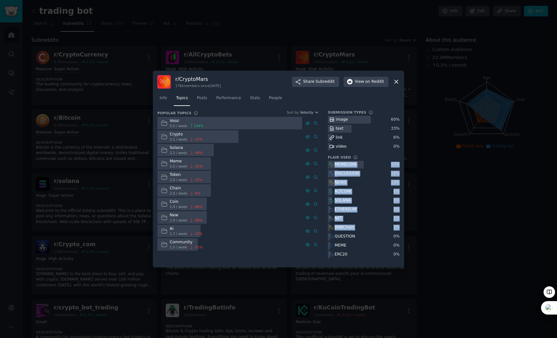
click at [396, 83] on icon at bounding box center [396, 81] width 7 height 7
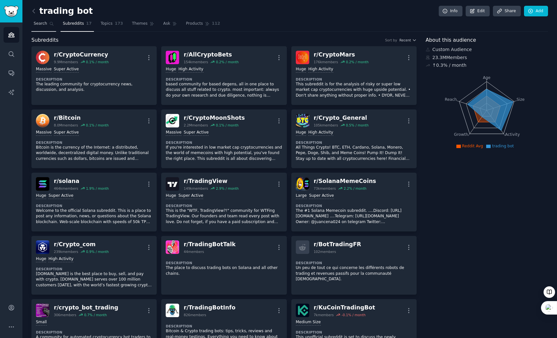
click at [42, 25] on span "Search" at bounding box center [40, 24] width 13 height 6
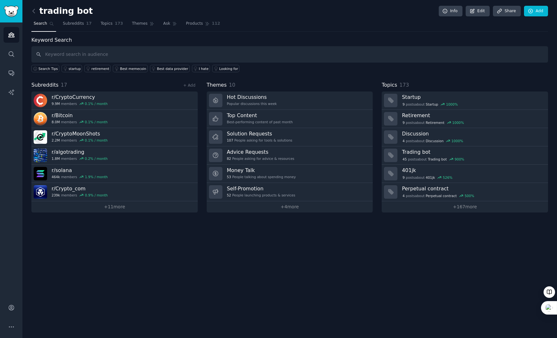
click at [62, 55] on input "text" at bounding box center [289, 54] width 517 height 16
type input "tradingview"
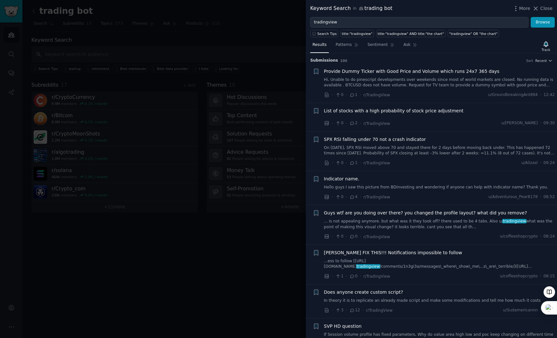
click at [247, 210] on div at bounding box center [278, 169] width 557 height 338
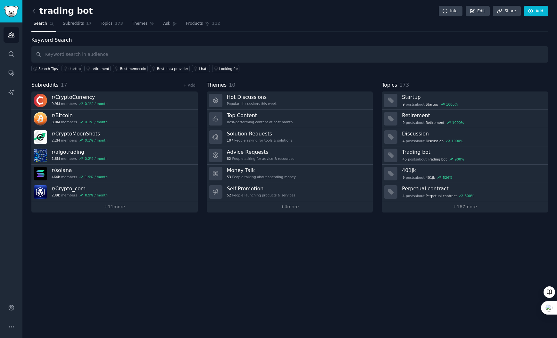
click at [88, 33] on div "trading bot Info Edit Share Add Search Subreddits 17 Topics 173 Themes Ask Prod…" at bounding box center [289, 110] width 517 height 203
click at [81, 25] on span "Subreddits" at bounding box center [73, 24] width 21 height 6
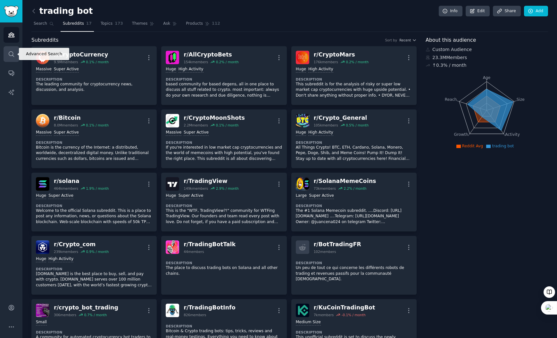
click at [7, 58] on link "Search" at bounding box center [12, 54] width 16 height 16
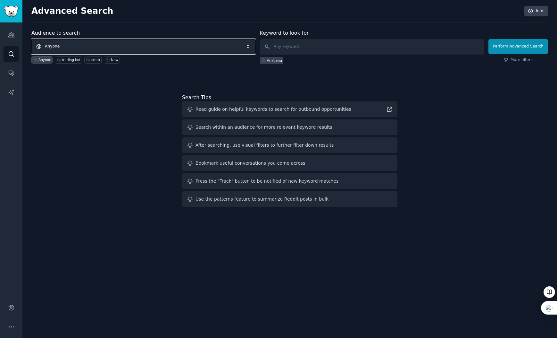
click at [94, 47] on span "Anyone" at bounding box center [143, 46] width 224 height 15
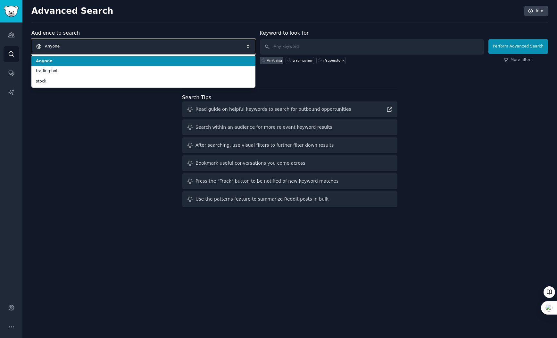
click at [100, 43] on span "Anyone" at bounding box center [143, 46] width 224 height 15
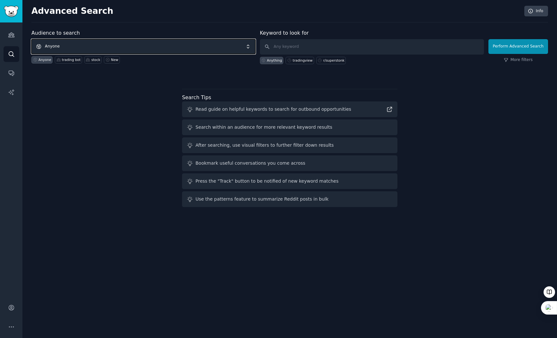
click at [96, 44] on span "Anyone" at bounding box center [143, 46] width 224 height 15
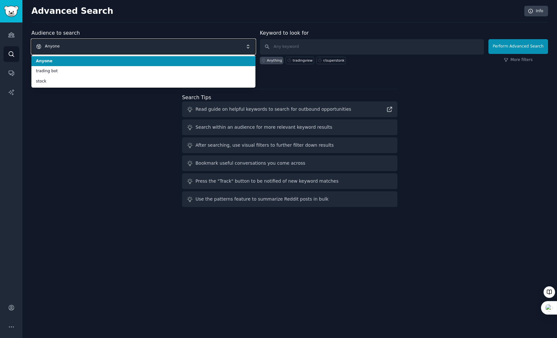
click at [117, 41] on span "Anyone" at bounding box center [143, 46] width 224 height 15
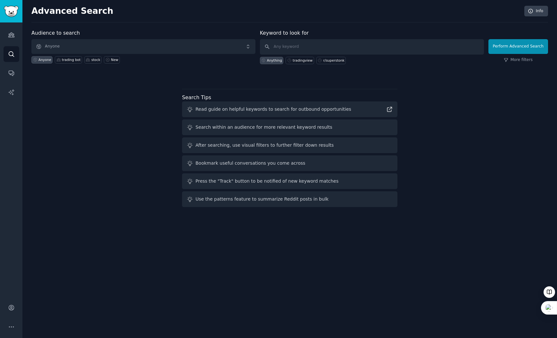
click at [85, 76] on div at bounding box center [289, 75] width 517 height 4
click at [302, 49] on input "text" at bounding box center [372, 46] width 224 height 15
type input "tradingview"
click button "Perform Advanced Search" at bounding box center [519, 46] width 60 height 15
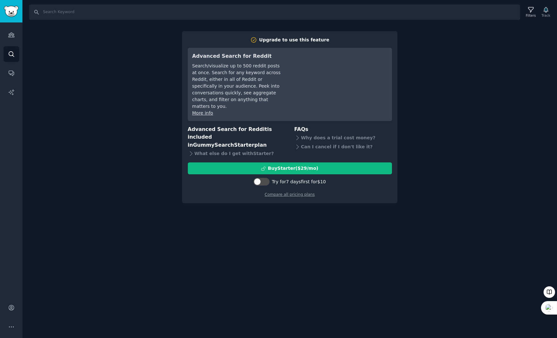
click at [172, 173] on div "Search Filters Track Upgrade to use this feature Advanced Search for Reddit Sea…" at bounding box center [289, 169] width 535 height 338
click at [131, 137] on div "Search Filters Track Upgrade to use this feature Advanced Search for Reddit Sea…" at bounding box center [289, 169] width 535 height 338
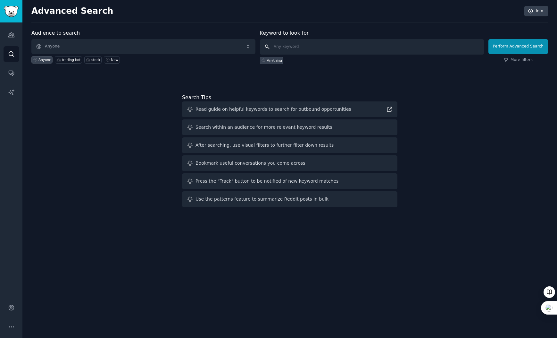
click at [319, 48] on input "text" at bounding box center [372, 46] width 224 height 15
click at [294, 59] on div "tradingview" at bounding box center [303, 60] width 20 height 4
type input "tradingview"
click at [459, 48] on button "Perform Advanced Search" at bounding box center [519, 46] width 60 height 15
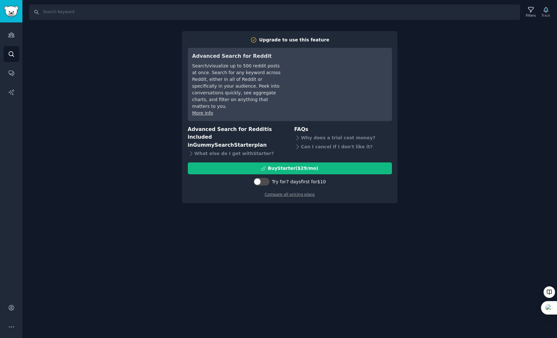
click at [123, 70] on div "Search Filters Track Upgrade to use this feature Advanced Search for Reddit Sea…" at bounding box center [289, 169] width 535 height 338
click at [36, 13] on input "Search" at bounding box center [274, 11] width 491 height 15
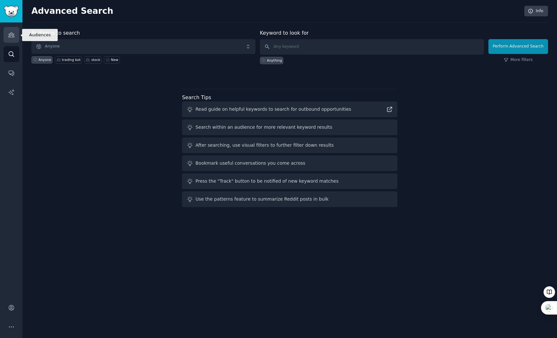
click at [7, 36] on link "Audiences" at bounding box center [12, 35] width 16 height 16
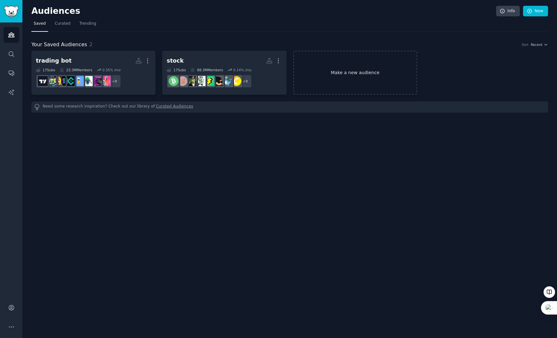
click at [359, 70] on link "Make a new audience" at bounding box center [355, 73] width 124 height 44
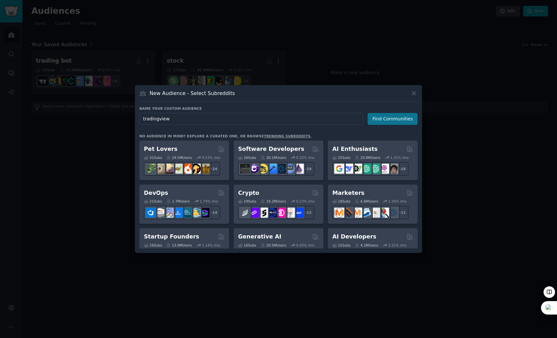
type input "tradingview"
click at [379, 120] on button "Find Communities" at bounding box center [393, 119] width 50 height 12
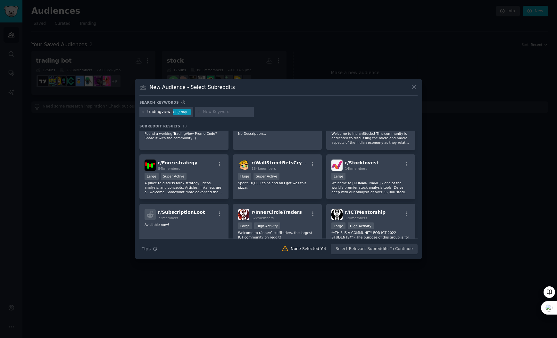
scroll to position [173, 0]
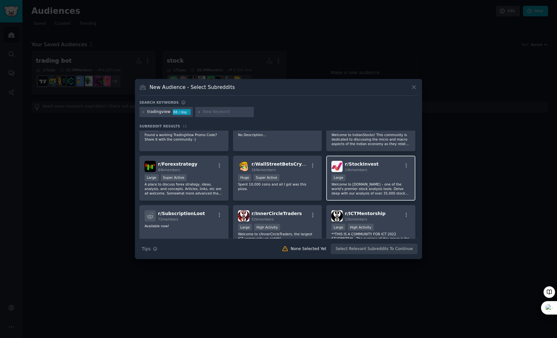
click at [355, 176] on div "Large" at bounding box center [370, 178] width 79 height 8
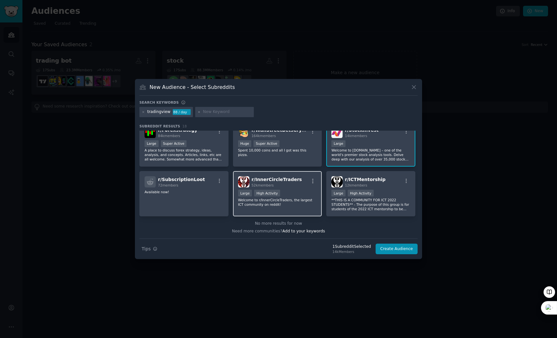
scroll to position [207, 0]
click at [291, 191] on div "Large High Activity" at bounding box center [277, 193] width 79 height 8
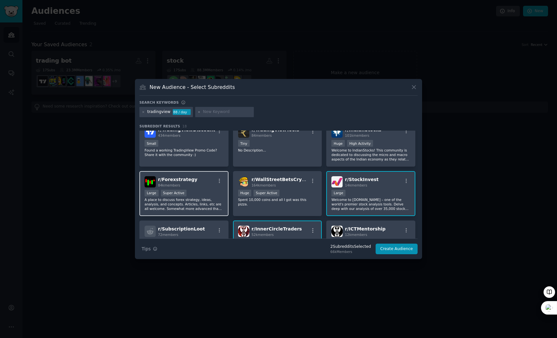
scroll to position [153, 0]
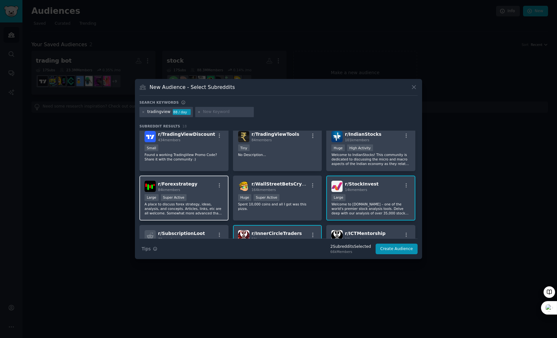
click at [192, 197] on div "Large Super Active" at bounding box center [184, 198] width 79 height 8
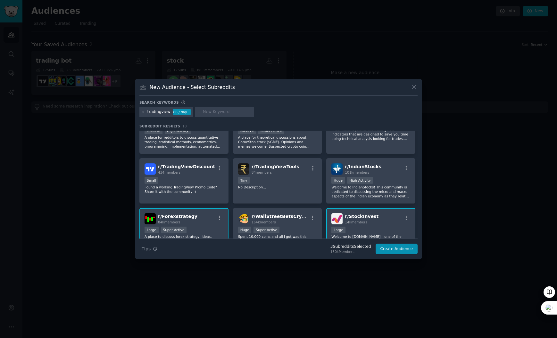
scroll to position [120, 0]
click at [212, 193] on p "Found a working TradingView Promo Code? Share it with the community :)" at bounding box center [184, 189] width 79 height 9
click at [214, 187] on p "Found a working TradingView Promo Code? Share it with the community :)" at bounding box center [184, 189] width 79 height 9
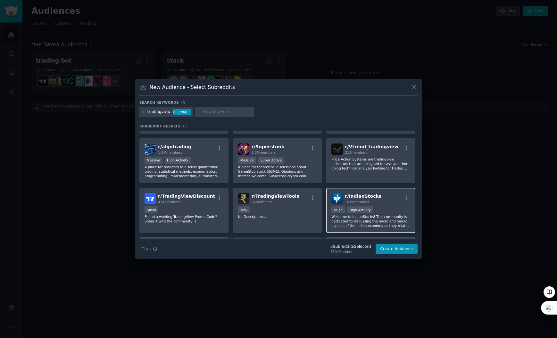
scroll to position [89, 0]
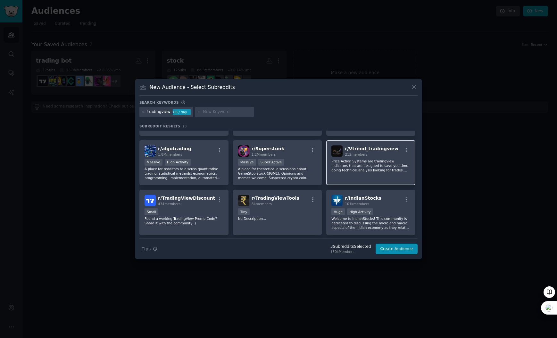
click at [365, 166] on p "Price Action Systems are tradingview indicators that are designed to save you t…" at bounding box center [370, 165] width 79 height 13
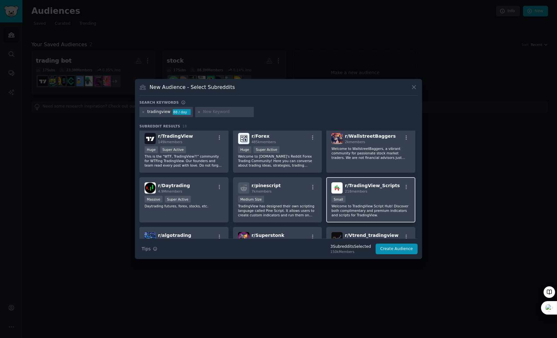
scroll to position [0, 0]
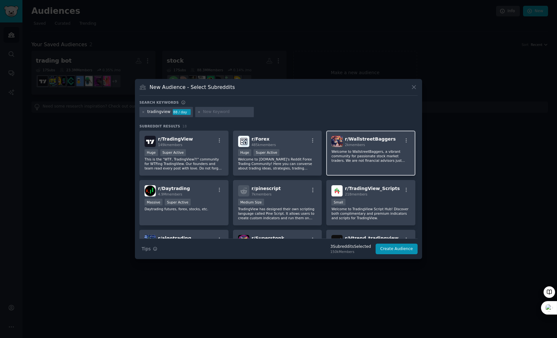
click at [356, 162] on p "Welcome to WallstreetBaggers, a vibrant community for passionate stock market t…" at bounding box center [370, 155] width 79 height 13
click at [356, 161] on p "Welcome to WallstreetBaggers, a vibrant community for passionate stock market t…" at bounding box center [370, 155] width 79 height 13
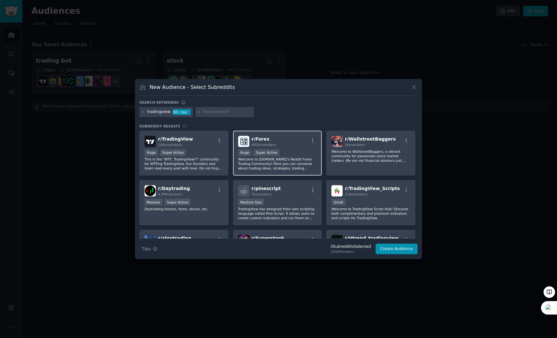
click at [306, 159] on p "Welcome to [DOMAIN_NAME]'s Reddit Forex Trading Community! Here you can convers…" at bounding box center [277, 163] width 79 height 13
click at [297, 157] on p "Welcome to [DOMAIN_NAME]'s Reddit Forex Trading Community! Here you can convers…" at bounding box center [277, 163] width 79 height 13
click at [388, 227] on button "Create Audience" at bounding box center [397, 248] width 42 height 11
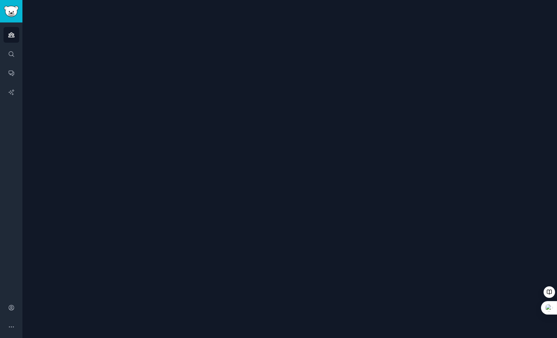
click at [390, 227] on div at bounding box center [289, 169] width 535 height 338
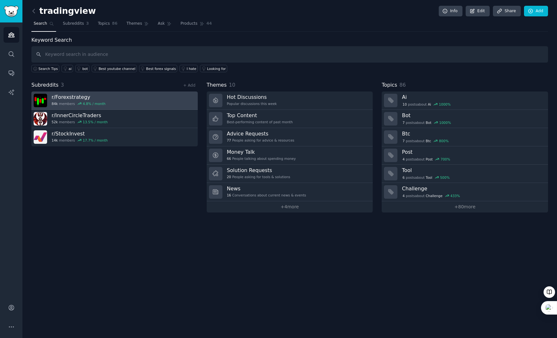
click at [101, 94] on h3 "r/ Forexstrategy" at bounding box center [79, 97] width 54 height 7
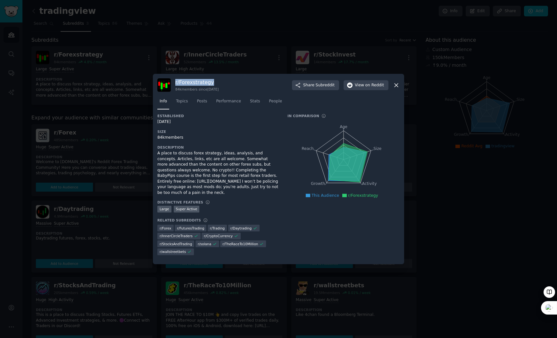
drag, startPoint x: 214, startPoint y: 85, endPoint x: 175, endPoint y: 86, distance: 38.5
click at [175, 86] on h3 "r/ Forexstrategy" at bounding box center [196, 82] width 43 height 7
drag, startPoint x: 164, startPoint y: 142, endPoint x: 157, endPoint y: 140, distance: 7.9
click at [157, 140] on div "r/ Forexstrategy 84k members since [DATE] Share Subreddit View on Reddit Info T…" at bounding box center [278, 169] width 251 height 190
click at [196, 163] on div "A place to discuss forex strategy, ideas, analysis, and concepts. Articles, lin…" at bounding box center [217, 172] width 121 height 45
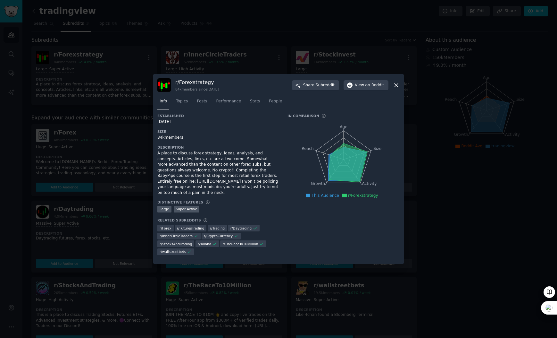
drag, startPoint x: 157, startPoint y: 158, endPoint x: 202, endPoint y: 194, distance: 57.4
click at [202, 194] on div "A place to discuss forex strategy, ideas, analysis, and concepts. Articles, lin…" at bounding box center [217, 172] width 121 height 45
click at [370, 88] on span "on Reddit" at bounding box center [374, 85] width 19 height 6
click at [188, 104] on span "Topics" at bounding box center [182, 101] width 12 height 6
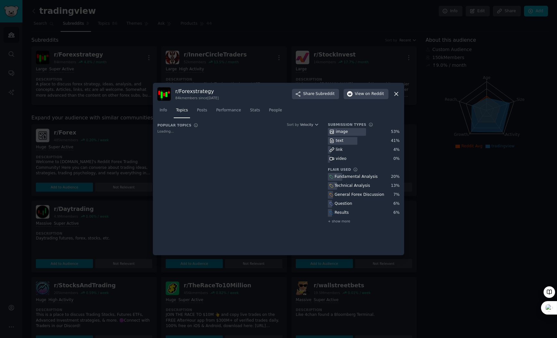
click at [354, 227] on div "Popular Topics Sort by Velocity Loading... Submission Types image 53 % text 41 …" at bounding box center [278, 186] width 242 height 128
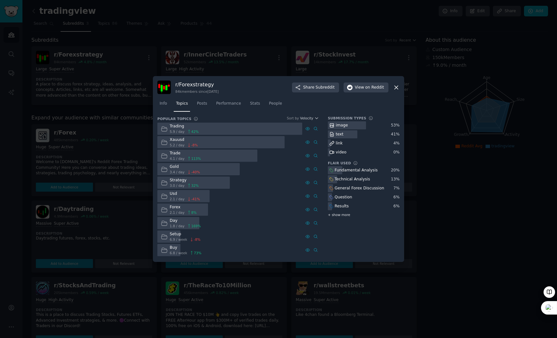
click at [345, 215] on span "+ show more" at bounding box center [339, 214] width 22 height 4
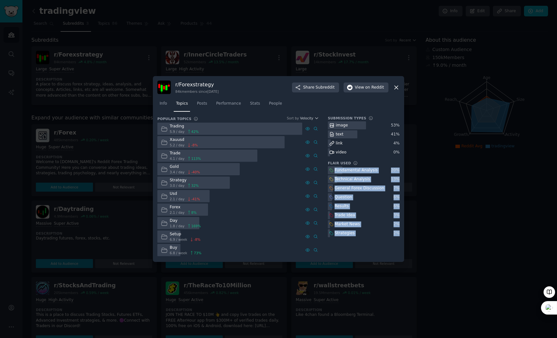
drag, startPoint x: 329, startPoint y: 170, endPoint x: 398, endPoint y: 235, distance: 94.8
click at [398, 227] on div "Fundamental Analysis 20 % Technical Analysis 13 % General Forex Discussion 7 % …" at bounding box center [364, 201] width 72 height 71
click at [396, 88] on icon at bounding box center [396, 87] width 7 height 7
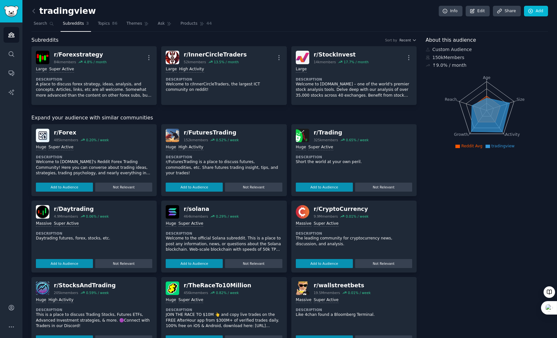
click at [254, 149] on div "Huge High Activity" at bounding box center [224, 147] width 116 height 6
click at [212, 157] on dt "Description" at bounding box center [224, 157] width 116 height 4
click at [195, 185] on button "Add to Audience" at bounding box center [194, 186] width 57 height 9
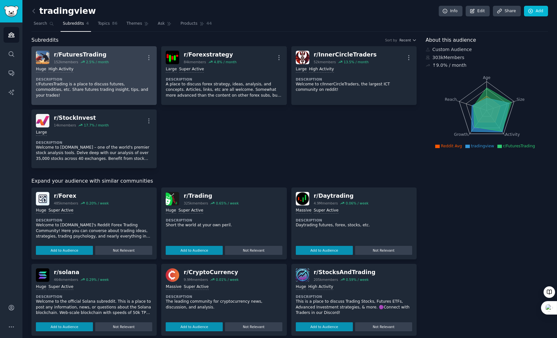
click at [117, 58] on div "r/ FuturesTrading 152k members 2.5 % / month More" at bounding box center [94, 57] width 116 height 13
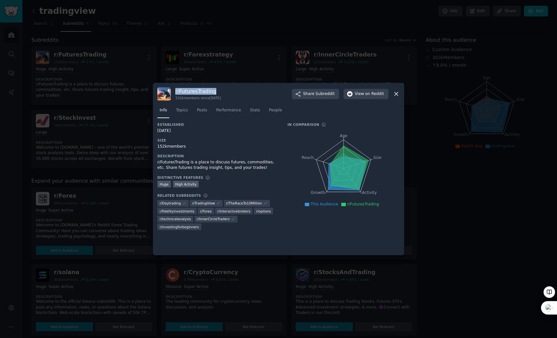
drag, startPoint x: 218, startPoint y: 91, endPoint x: 176, endPoint y: 94, distance: 42.4
click at [176, 94] on h3 "r/ FuturesTrading" at bounding box center [198, 91] width 46 height 7
click at [250, 163] on div "r/FuturesTrading is a place to discuss futures, commodities, etc. Share futures…" at bounding box center [217, 164] width 121 height 11
click at [161, 170] on div "r/FuturesTrading is a place to discuss futures, commodities, etc. Share futures…" at bounding box center [217, 164] width 121 height 11
click at [202, 170] on div "r/FuturesTrading is a place to discuss futures, commodities, etc. Share futures…" at bounding box center [217, 164] width 121 height 11
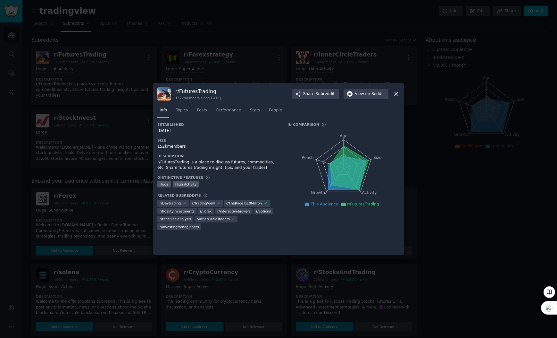
click at [228, 168] on div "r/FuturesTrading is a place to discuss futures, commodities, etc. Share futures…" at bounding box center [217, 164] width 121 height 11
click at [249, 169] on div "r/FuturesTrading is a place to discuss futures, commodities, etc. Share futures…" at bounding box center [217, 164] width 121 height 11
drag, startPoint x: 258, startPoint y: 167, endPoint x: 158, endPoint y: 163, distance: 100.1
click at [158, 163] on div "r/FuturesTrading is a place to discuss futures, commodities, etc. Share futures…" at bounding box center [217, 164] width 121 height 11
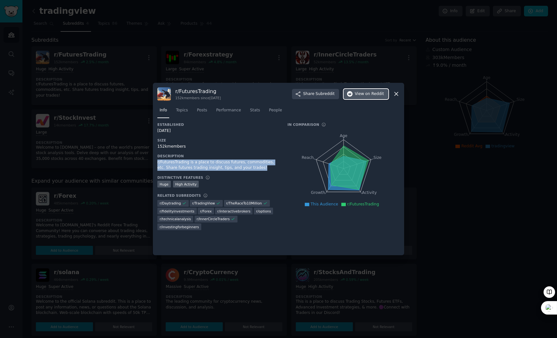
click at [362, 96] on span "View on Reddit" at bounding box center [369, 94] width 29 height 6
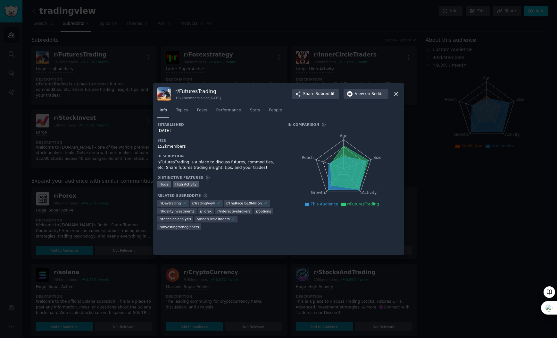
click at [172, 109] on nav "Info Topics Posts Performance Stats People" at bounding box center [278, 111] width 242 height 13
click at [185, 112] on span "Topics" at bounding box center [182, 110] width 12 height 6
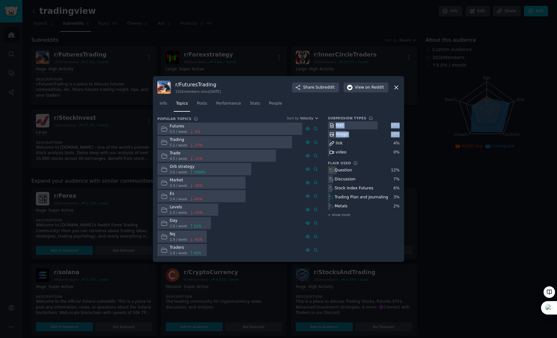
drag, startPoint x: 400, startPoint y: 143, endPoint x: 332, endPoint y: 125, distance: 70.1
click at [332, 125] on div "r/ FuturesTrading 152k members since [DATE] Share Subreddit View on Reddit Info…" at bounding box center [278, 169] width 251 height 186
click at [348, 149] on div "video" at bounding box center [364, 152] width 72 height 8
click at [337, 213] on span "+ show more" at bounding box center [339, 214] width 22 height 4
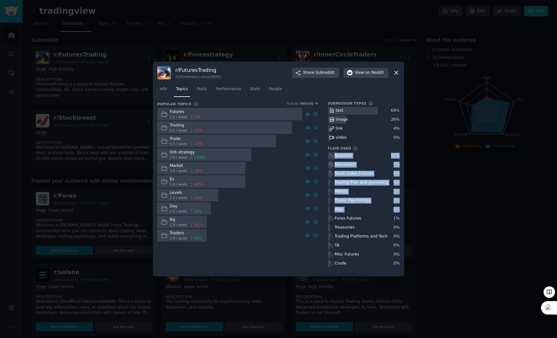
drag, startPoint x: 403, startPoint y: 219, endPoint x: 334, endPoint y: 156, distance: 93.1
click at [334, 156] on div "r/ FuturesTrading 152k members since [DATE] Share Subreddit View on Reddit Info…" at bounding box center [278, 169] width 251 height 215
click at [393, 73] on icon at bounding box center [396, 72] width 7 height 7
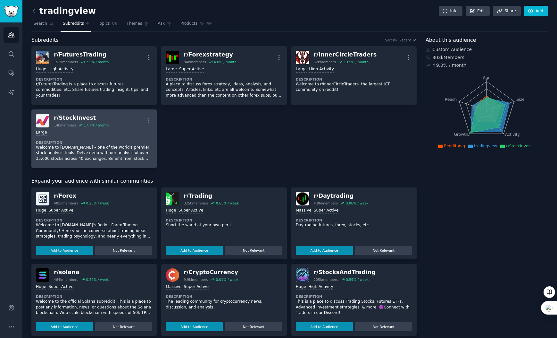
click at [131, 123] on div "r/ StockInvest 14k members 17.7 % / month More" at bounding box center [94, 120] width 116 height 13
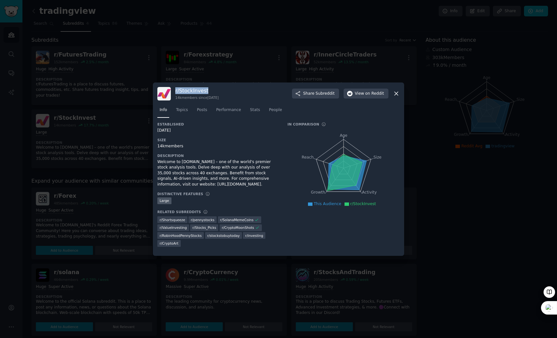
drag, startPoint x: 212, startPoint y: 90, endPoint x: 175, endPoint y: 90, distance: 36.2
click at [175, 90] on h3 "r/ StockInvest" at bounding box center [196, 90] width 43 height 7
click at [233, 91] on div "r/ StockInvest 14k members since [DATE] Share Subreddit View on Reddit" at bounding box center [278, 93] width 242 height 13
click at [395, 93] on icon at bounding box center [396, 93] width 7 height 7
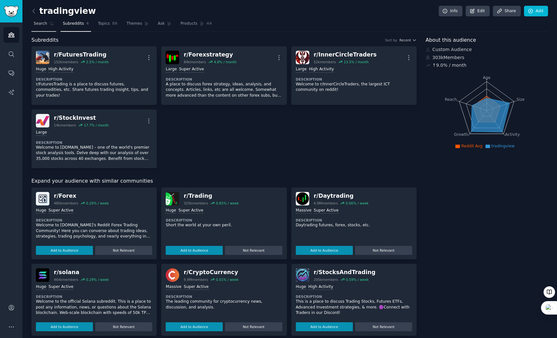
click at [44, 23] on span "Search" at bounding box center [40, 24] width 13 height 6
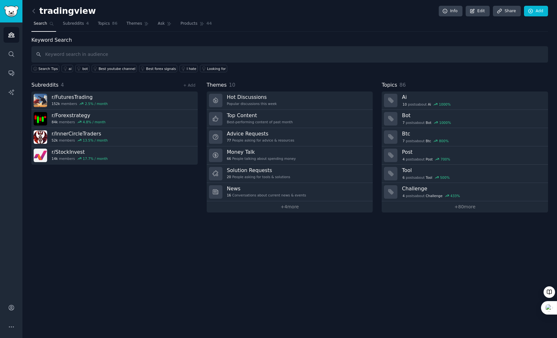
click at [63, 57] on input "text" at bounding box center [289, 54] width 517 height 16
type input "t"
type input "Robinhood"
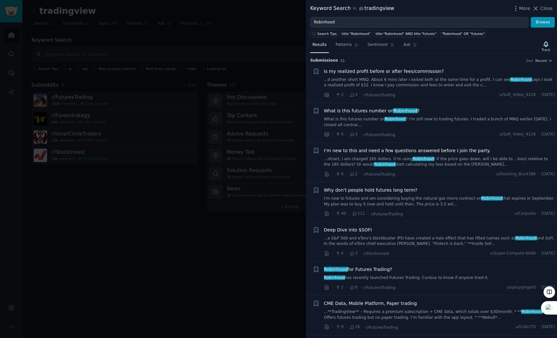
click at [340, 62] on span "31" at bounding box center [342, 61] width 5 height 4
click at [459, 10] on icon "button" at bounding box center [516, 8] width 7 height 7
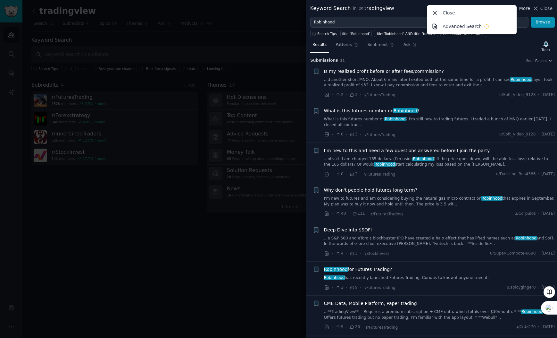
click at [459, 10] on icon "button" at bounding box center [516, 8] width 7 height 7
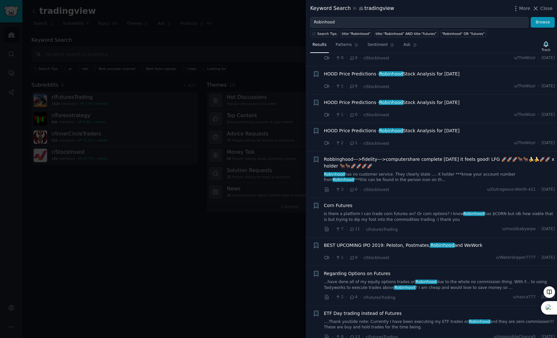
scroll to position [843, 0]
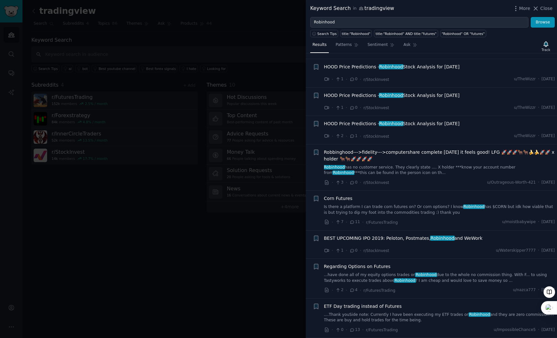
click at [271, 227] on div at bounding box center [278, 169] width 557 height 338
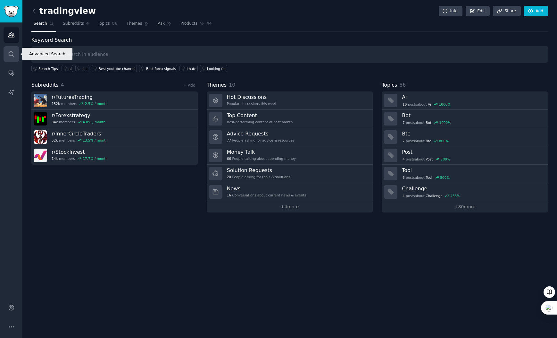
click at [8, 56] on icon "Sidebar" at bounding box center [11, 54] width 7 height 7
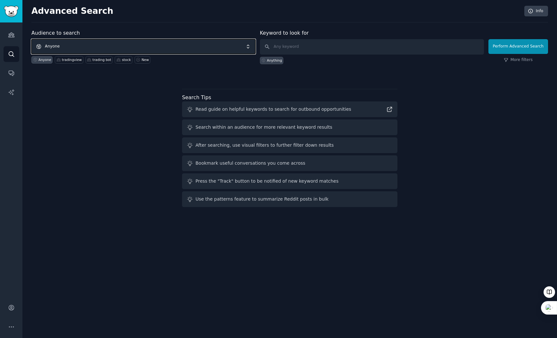
click at [94, 50] on span "Anyone" at bounding box center [143, 46] width 224 height 15
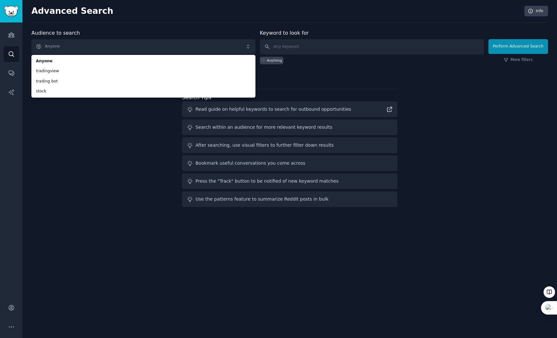
click at [107, 185] on div "Audience to search Anyone Anyone tradingview trading bot stock Anyone tradingvi…" at bounding box center [289, 119] width 517 height 180
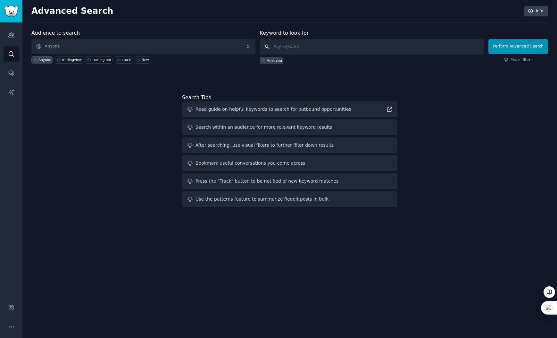
click at [292, 45] on input "text" at bounding box center [372, 46] width 224 height 15
type input "Robinhood"
click button "Perform Advanced Search" at bounding box center [519, 46] width 60 height 15
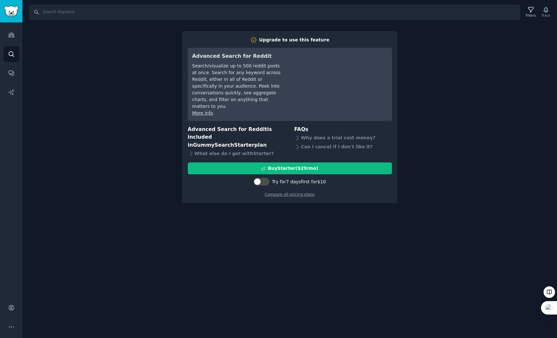
click at [156, 67] on div "Search Filters Track Upgrade to use this feature Advanced Search for Reddit Sea…" at bounding box center [289, 169] width 535 height 338
click at [12, 37] on icon "Sidebar" at bounding box center [11, 35] width 6 height 4
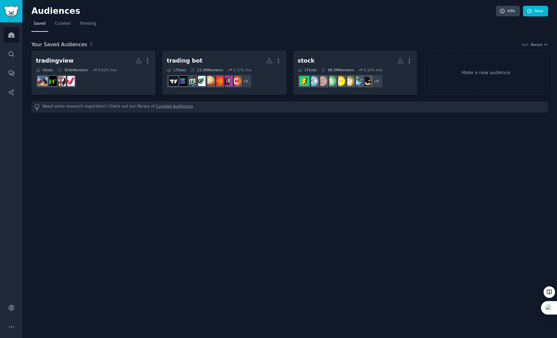
click at [237, 187] on div "Audiences Info New Saved Curated Trending Your Saved Audiences 3 Sort Recent tr…" at bounding box center [289, 169] width 535 height 338
click at [459, 64] on link "Make a new audience" at bounding box center [486, 73] width 124 height 44
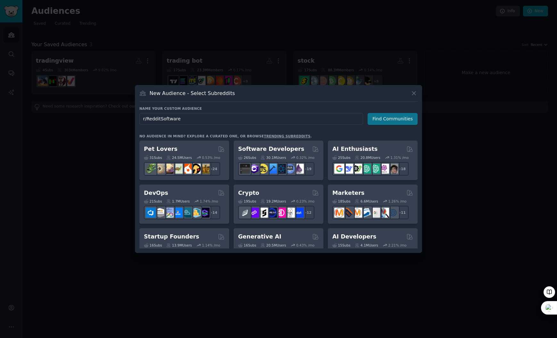
type input "r/RedditSoftware"
click at [381, 121] on button "Find Communities" at bounding box center [393, 119] width 50 height 12
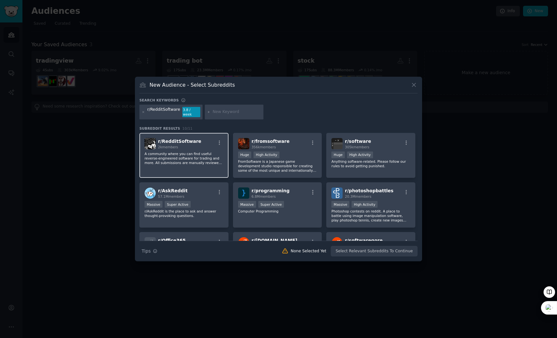
click at [178, 155] on p "A community where you can find useful reverse-engineered software for trading a…" at bounding box center [184, 157] width 79 height 13
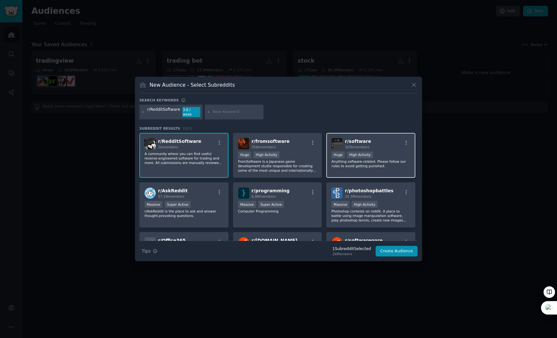
click at [380, 162] on p "Anything software-related. Please follow our rules to avoid getting punished." at bounding box center [370, 163] width 79 height 9
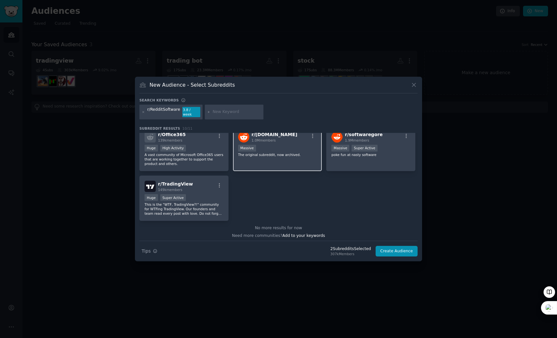
scroll to position [108, 0]
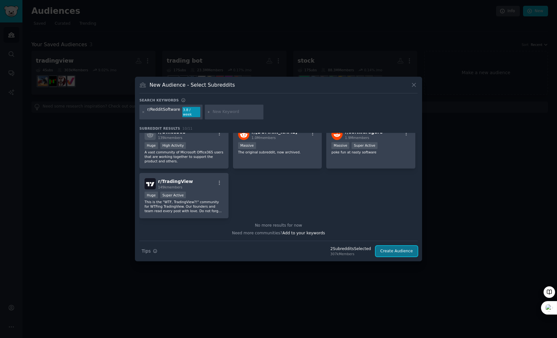
click at [390, 227] on button "Create Audience" at bounding box center [397, 251] width 42 height 11
click at [389, 227] on div "Search Tips Tips 2 Subreddit s Selected 307k Members Create Audience" at bounding box center [278, 248] width 278 height 16
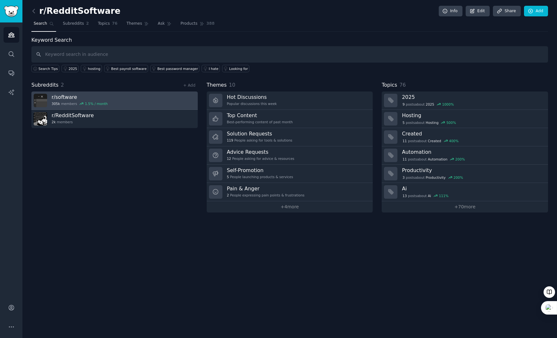
click at [128, 105] on link "r/ software 305k members 1.5 % / month" at bounding box center [114, 100] width 166 height 18
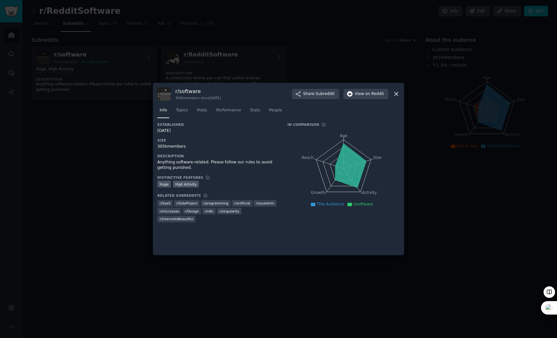
click at [93, 129] on div at bounding box center [278, 169] width 557 height 338
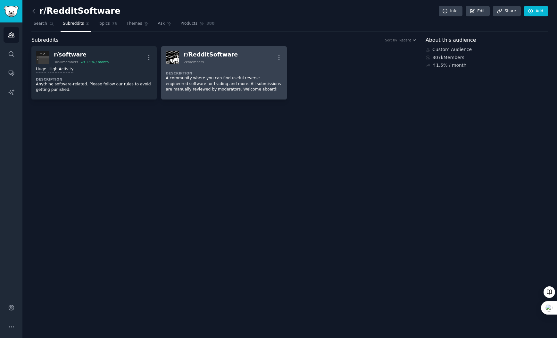
click at [208, 63] on div "2k members" at bounding box center [211, 62] width 54 height 4
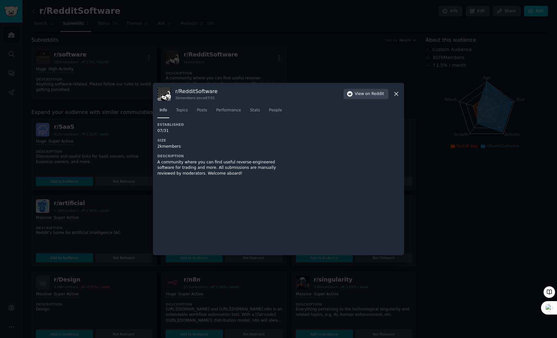
click at [250, 178] on div "Established 07/31 Size 2k members Description A community where you can find us…" at bounding box center [217, 151] width 121 height 58
click at [397, 96] on icon at bounding box center [396, 93] width 7 height 7
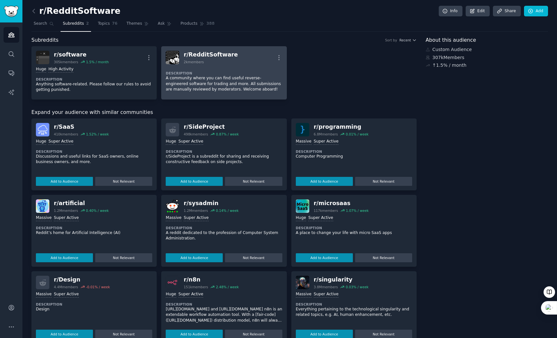
click at [192, 71] on dt "Description" at bounding box center [224, 73] width 116 height 4
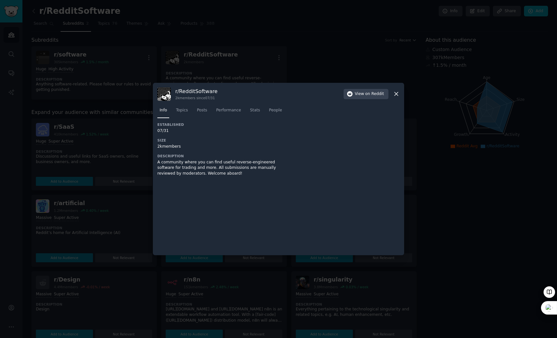
click at [395, 94] on icon at bounding box center [396, 93] width 7 height 7
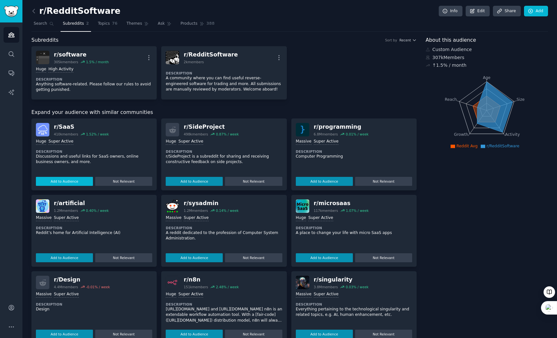
click at [81, 181] on button "Add to Audience" at bounding box center [64, 181] width 57 height 9
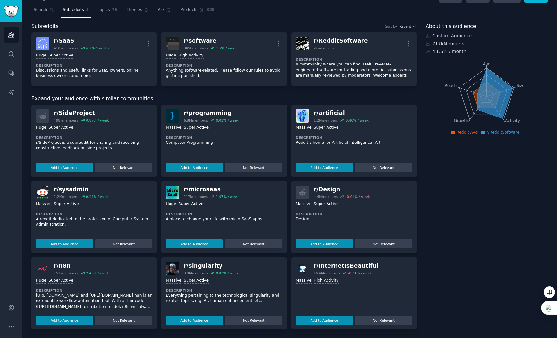
scroll to position [14, 0]
click at [316, 167] on button "Add to Audience" at bounding box center [324, 167] width 57 height 9
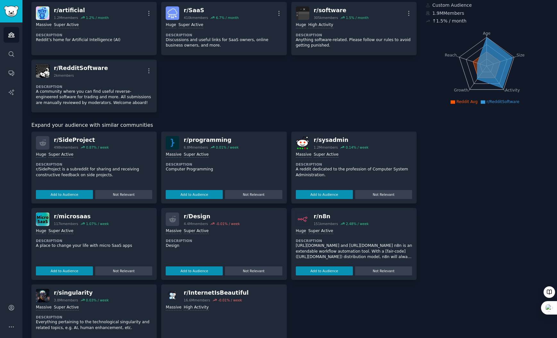
scroll to position [0, 0]
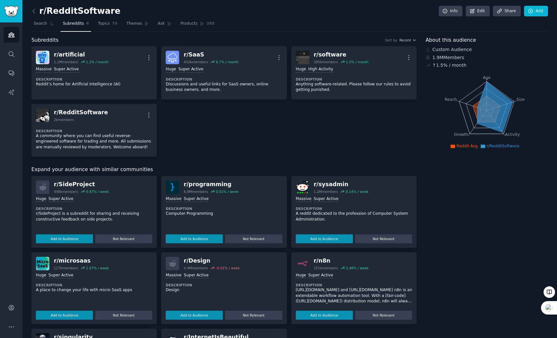
click at [199, 143] on div "r/ artificial 1.2M members 1.2 % / month More Massive Super Active Description …" at bounding box center [223, 101] width 385 height 110
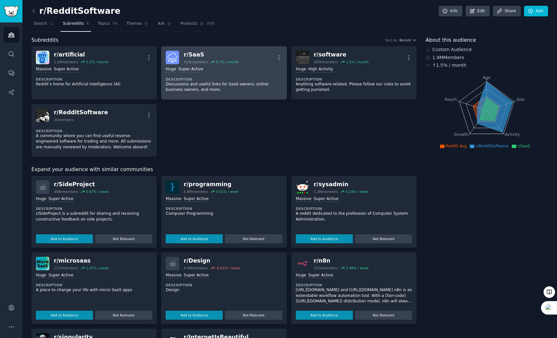
click at [228, 73] on div "Huge Super Active Description Discussions and useful links for SaaS owners, onl…" at bounding box center [224, 79] width 116 height 31
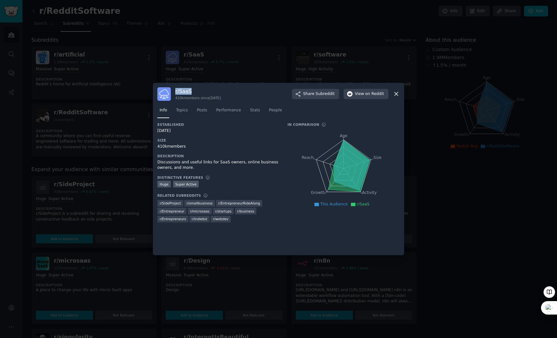
drag, startPoint x: 193, startPoint y: 91, endPoint x: 175, endPoint y: 92, distance: 18.0
click at [175, 92] on h3 "r/ SaaS" at bounding box center [198, 91] width 46 height 7
drag, startPoint x: 197, startPoint y: 169, endPoint x: 158, endPoint y: 163, distance: 39.5
click at [158, 163] on div "Discussions and useful links for SaaS owners, online business owners, and more." at bounding box center [217, 164] width 121 height 11
click at [211, 168] on div "Discussions and useful links for SaaS owners, online business owners, and more." at bounding box center [217, 164] width 121 height 11
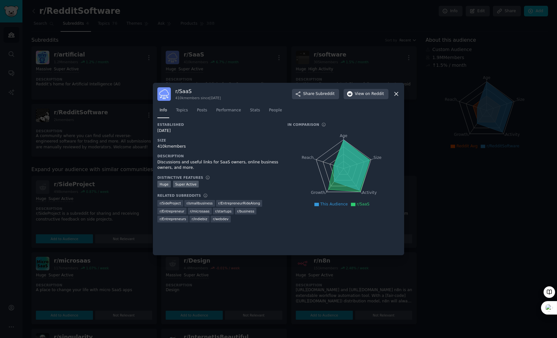
click at [197, 169] on div "Discussions and useful links for SaaS owners, online business owners, and more." at bounding box center [217, 164] width 121 height 11
drag, startPoint x: 197, startPoint y: 168, endPoint x: 157, endPoint y: 164, distance: 39.9
click at [157, 164] on div "Discussions and useful links for SaaS owners, online business owners, and more." at bounding box center [217, 164] width 121 height 11
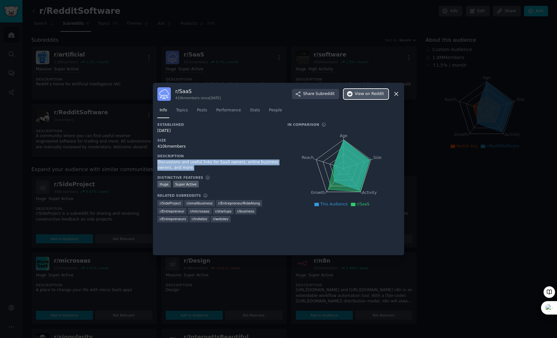
click at [353, 98] on button "View on Reddit" at bounding box center [366, 94] width 45 height 10
